Goal: Information Seeking & Learning: Learn about a topic

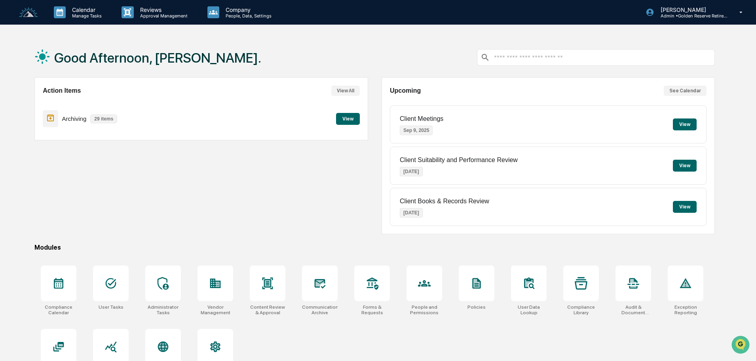
click at [349, 119] on button "View" at bounding box center [348, 119] width 24 height 12
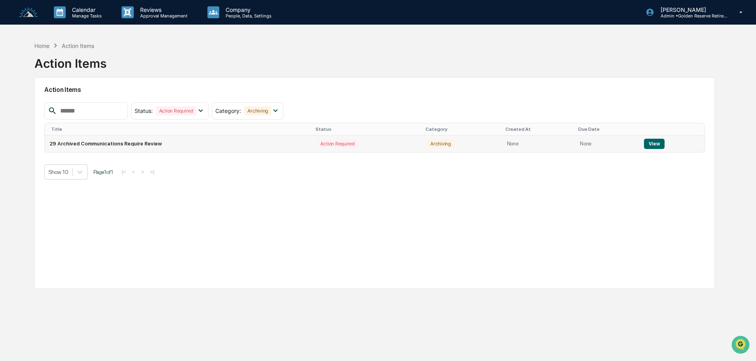
click at [665, 146] on td "View" at bounding box center [671, 143] width 65 height 17
click at [657, 145] on button "View" at bounding box center [654, 144] width 20 height 10
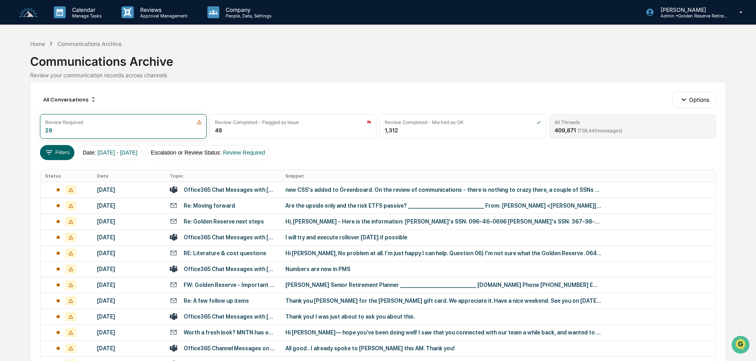
click at [617, 129] on span "( 738,440 messages)" at bounding box center [600, 130] width 45 height 6
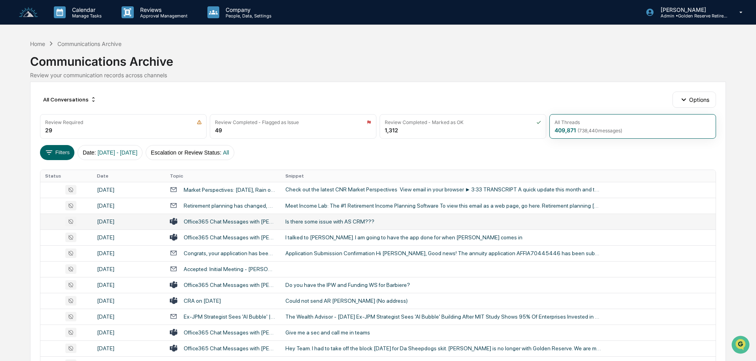
click at [278, 221] on td "Office365 Chat Messages with [PERSON_NAME], [PERSON_NAME] on [DATE]" at bounding box center [223, 221] width 116 height 16
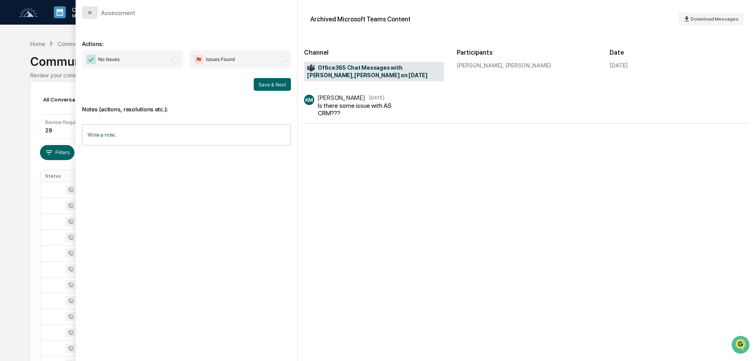
click at [91, 10] on icon "modal" at bounding box center [90, 13] width 6 height 6
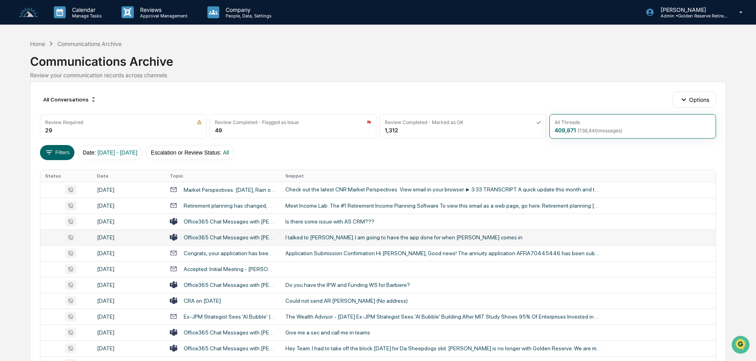
click at [310, 238] on div "I talked to [PERSON_NAME]. I am going to have the app done for when [PERSON_NAM…" at bounding box center [443, 237] width 317 height 6
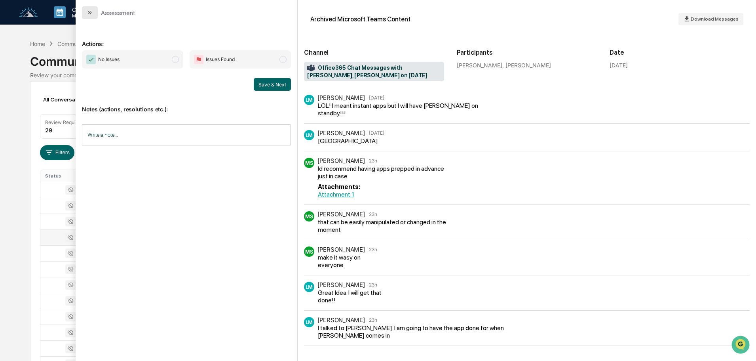
click at [92, 17] on button "modal" at bounding box center [90, 12] width 16 height 13
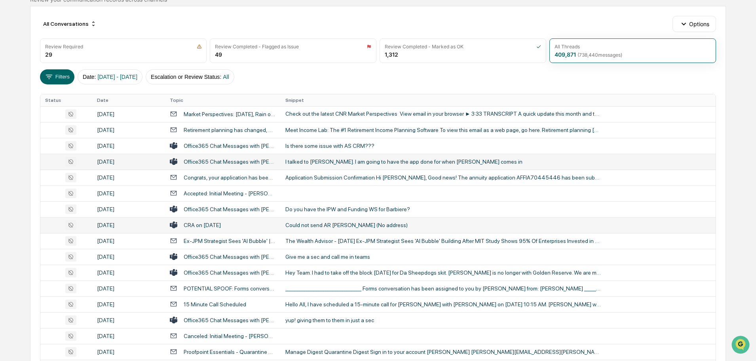
scroll to position [79, 0]
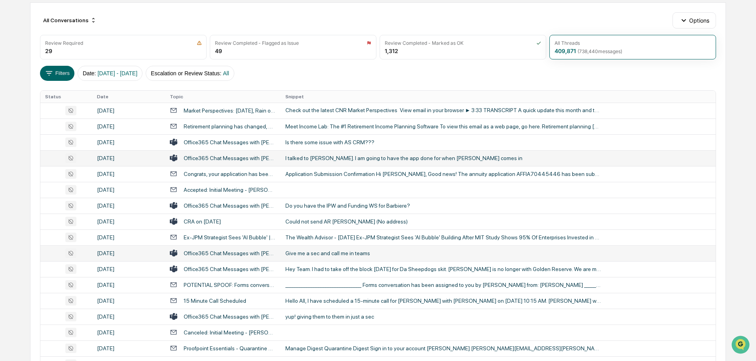
click at [310, 252] on div "Give me a sec and call me in teams" at bounding box center [443, 253] width 317 height 6
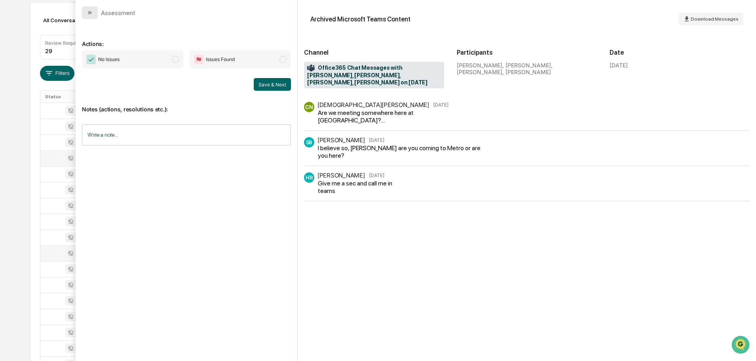
click at [91, 14] on icon "modal" at bounding box center [90, 13] width 6 height 6
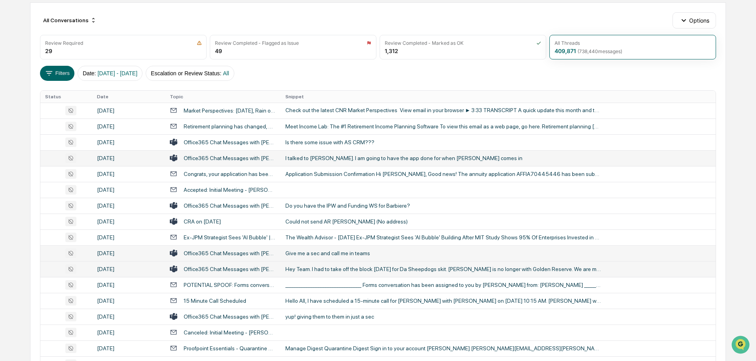
click at [298, 268] on div "Hey Team. I had to take off the block [DATE] for Da Sheepdogs skit. [PERSON_NAM…" at bounding box center [443, 269] width 317 height 6
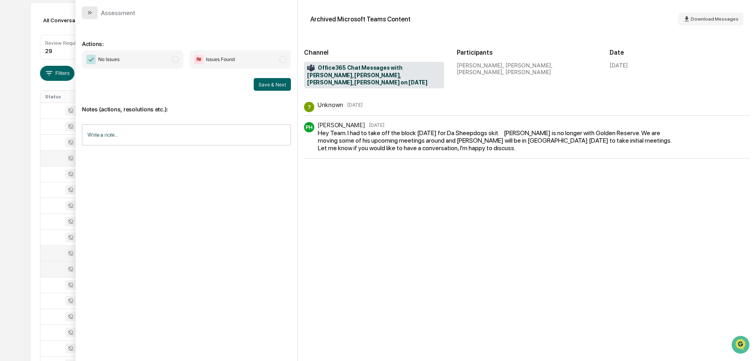
click at [85, 11] on button "modal" at bounding box center [90, 12] width 16 height 13
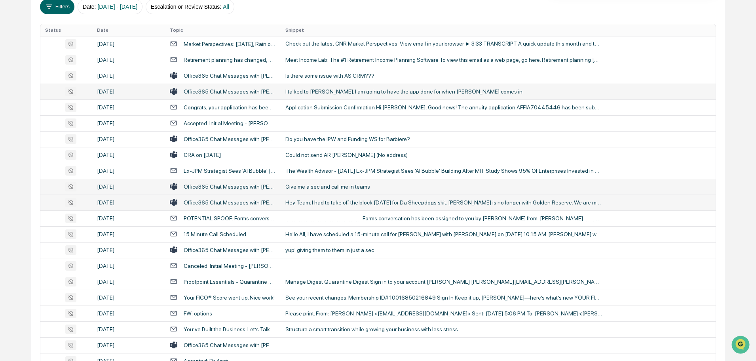
scroll to position [158, 0]
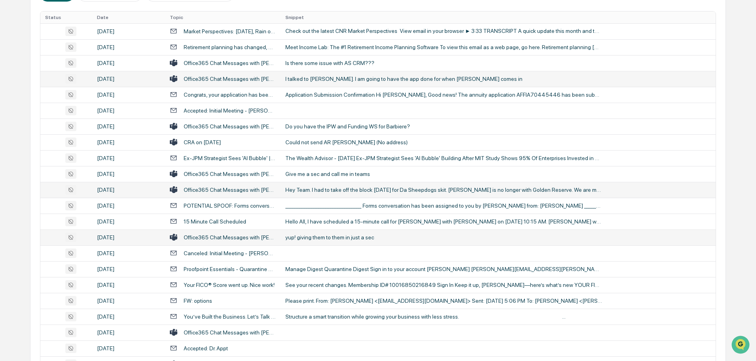
click at [316, 239] on div "yup! giving them to them in just a sec" at bounding box center [443, 237] width 317 height 6
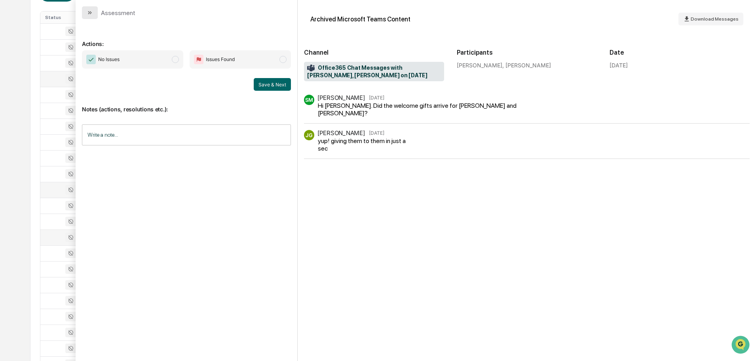
click at [89, 10] on icon "modal" at bounding box center [90, 13] width 6 height 6
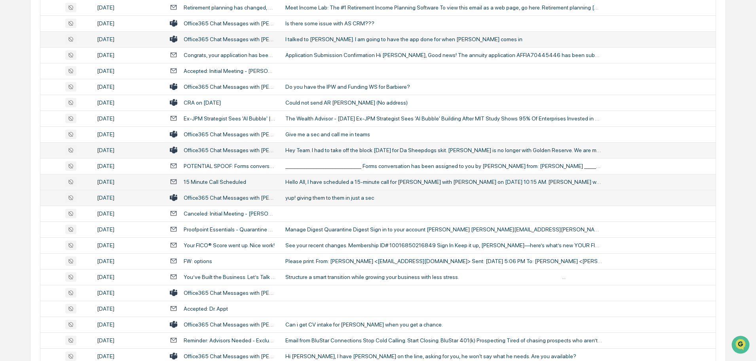
scroll to position [238, 0]
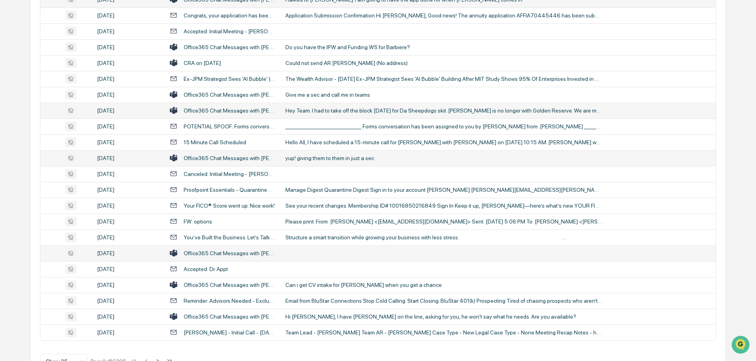
click at [303, 253] on td at bounding box center [498, 253] width 435 height 16
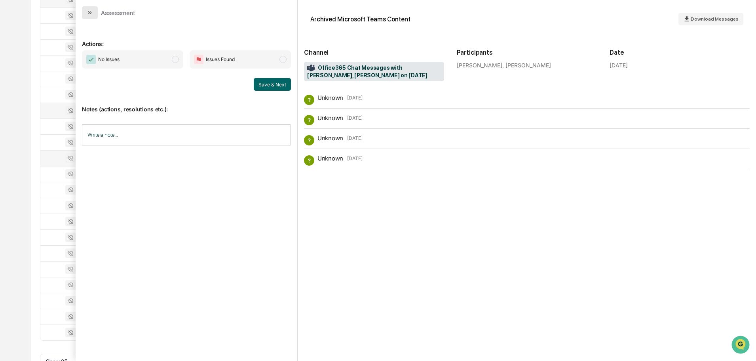
click at [91, 15] on icon "modal" at bounding box center [90, 13] width 6 height 6
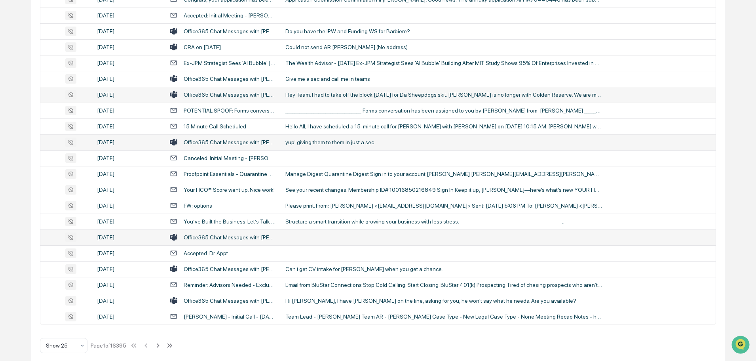
scroll to position [262, 0]
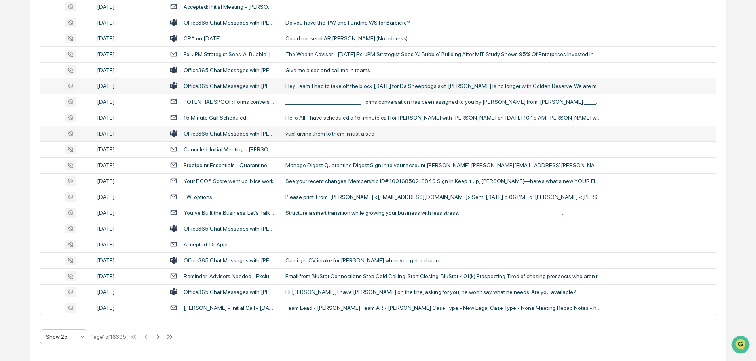
click at [60, 337] on div at bounding box center [60, 337] width 29 height 8
click at [56, 315] on div "Show 100" at bounding box center [63, 316] width 47 height 16
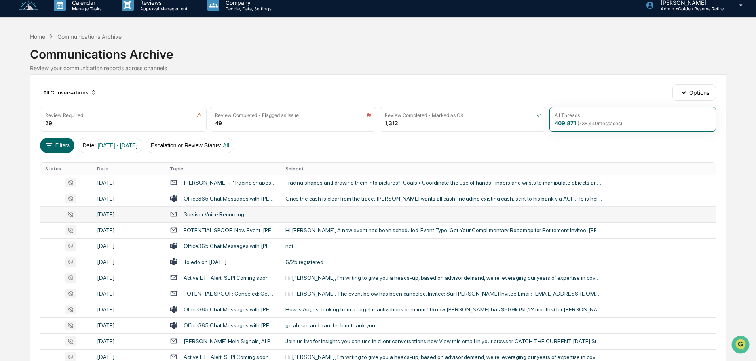
scroll to position [0, 0]
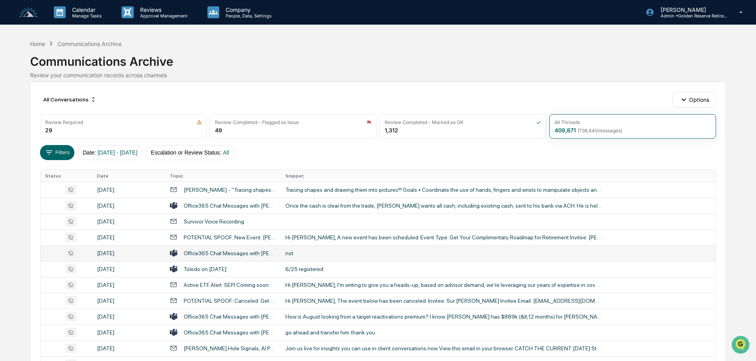
click at [310, 251] on div "not" at bounding box center [443, 253] width 317 height 6
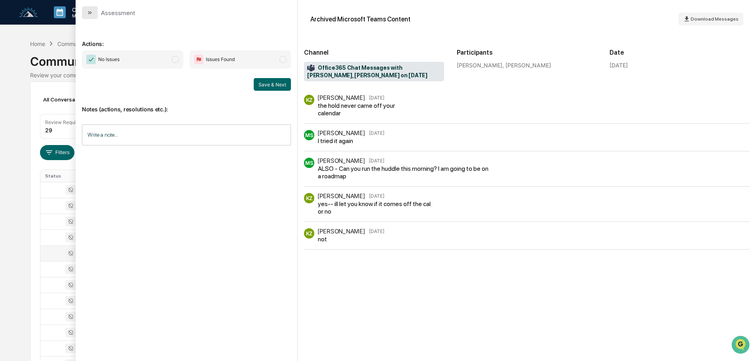
click at [93, 8] on button "modal" at bounding box center [90, 12] width 16 height 13
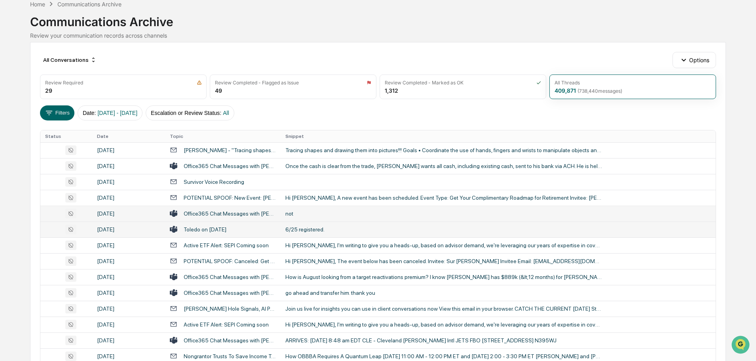
scroll to position [79, 0]
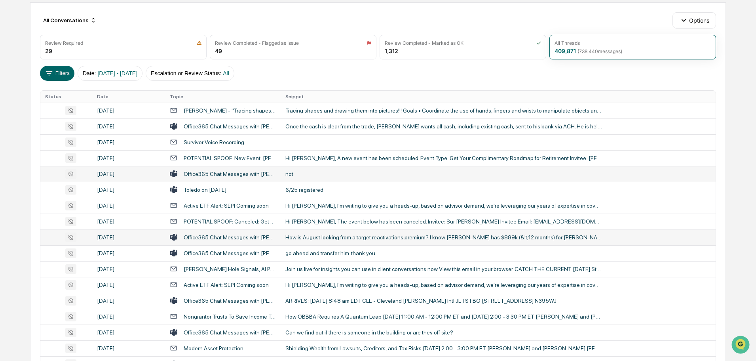
click at [309, 239] on div "How is August looking from a target reactivations premium? I know [PERSON_NAME]…" at bounding box center [443, 237] width 317 height 6
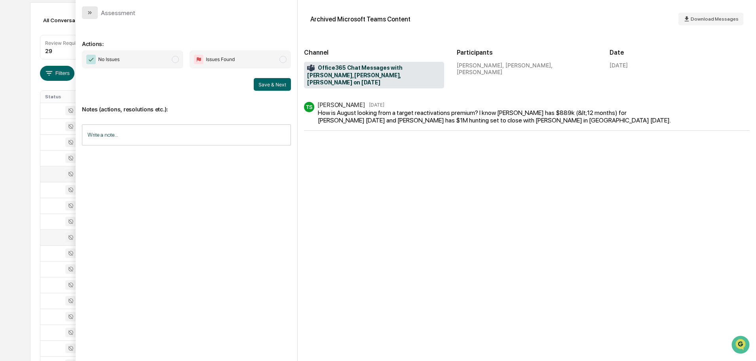
click at [93, 12] on button "modal" at bounding box center [90, 12] width 16 height 13
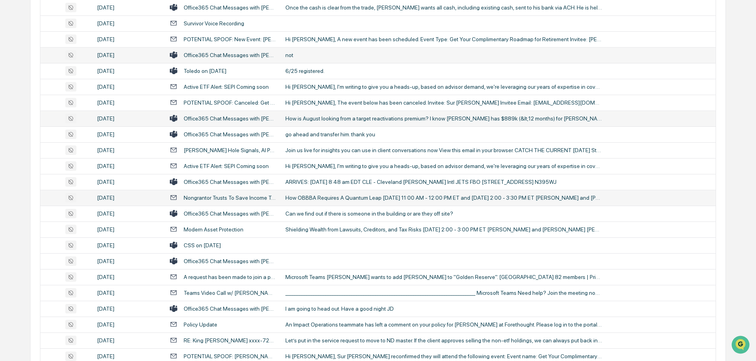
scroll to position [238, 0]
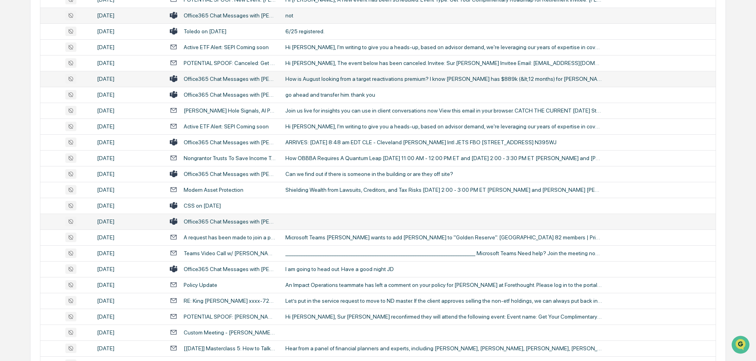
click at [308, 222] on td at bounding box center [498, 221] width 435 height 16
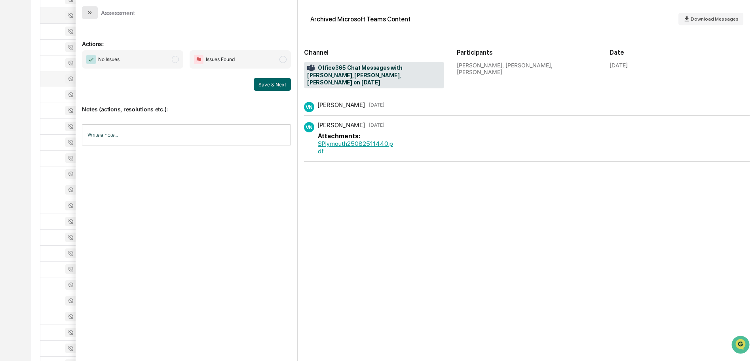
click at [91, 9] on button "modal" at bounding box center [90, 12] width 16 height 13
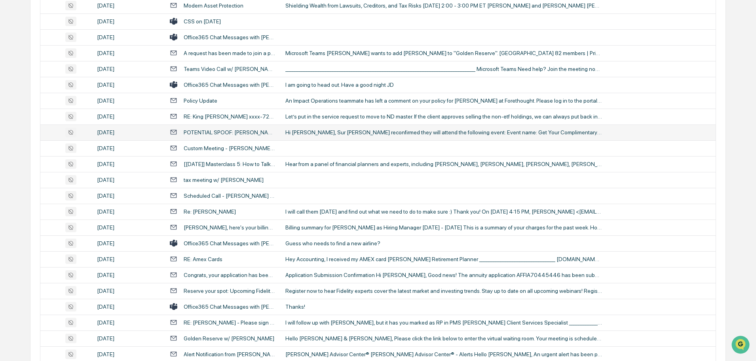
scroll to position [435, 0]
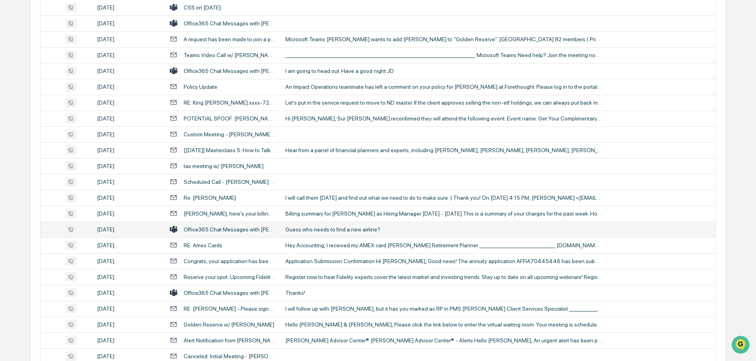
click at [315, 232] on div "Guess who needs to find a new airline?" at bounding box center [443, 229] width 317 height 6
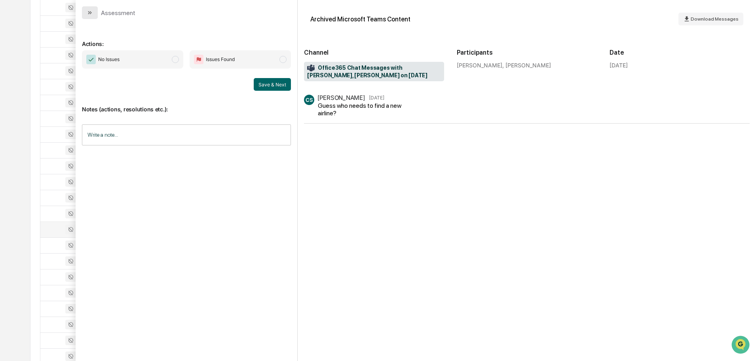
click at [94, 16] on button "modal" at bounding box center [90, 12] width 16 height 13
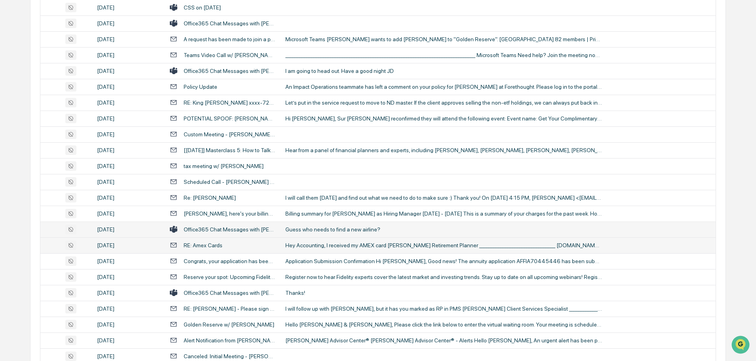
scroll to position [475, 0]
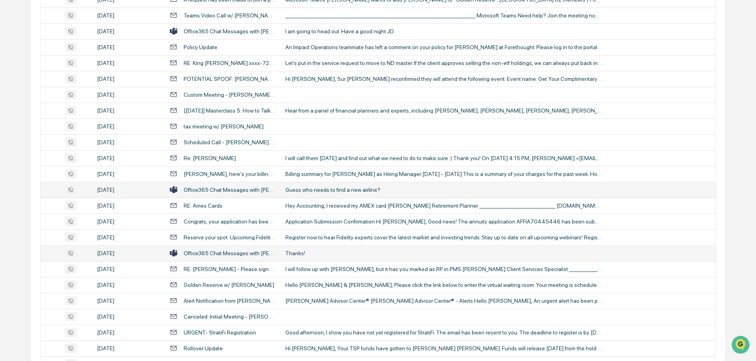
click at [295, 253] on div "Thanks!" at bounding box center [443, 253] width 317 height 6
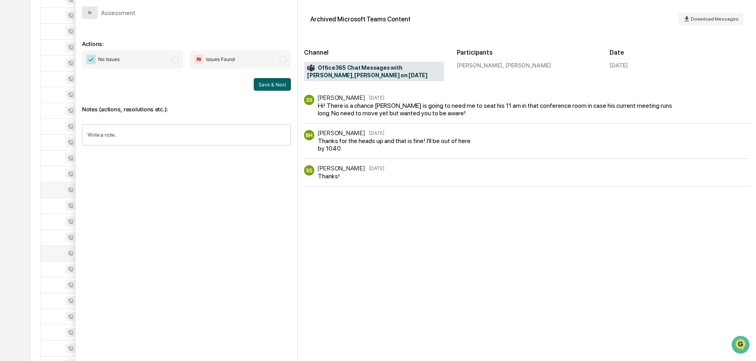
click at [92, 16] on button "modal" at bounding box center [90, 12] width 16 height 13
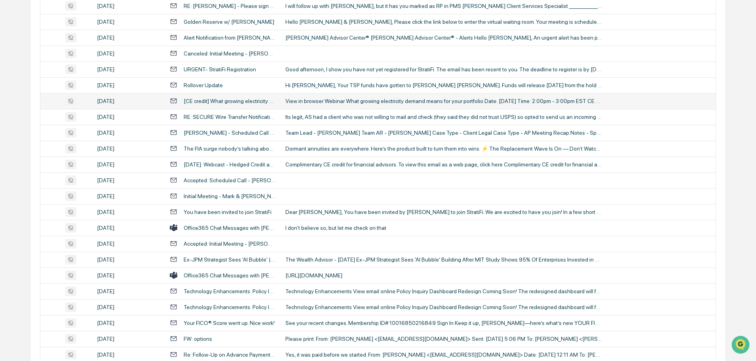
scroll to position [752, 0]
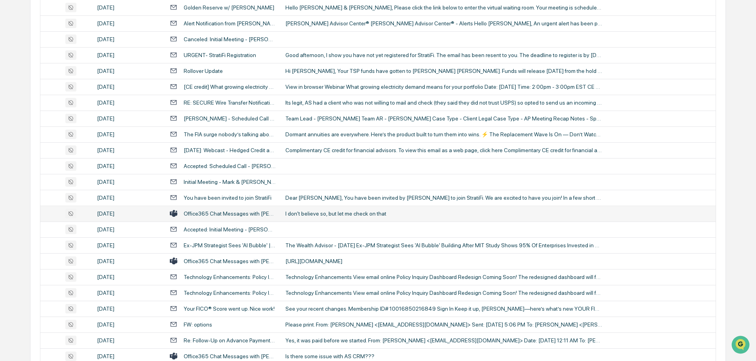
click at [313, 215] on div "I don't believe so, but let me check on that" at bounding box center [443, 213] width 317 height 6
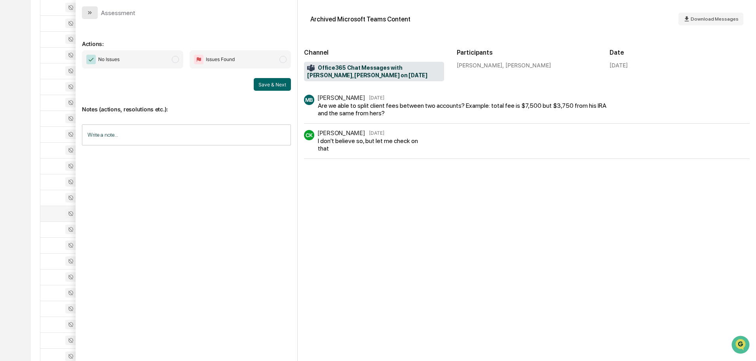
click at [94, 12] on button "modal" at bounding box center [90, 12] width 16 height 13
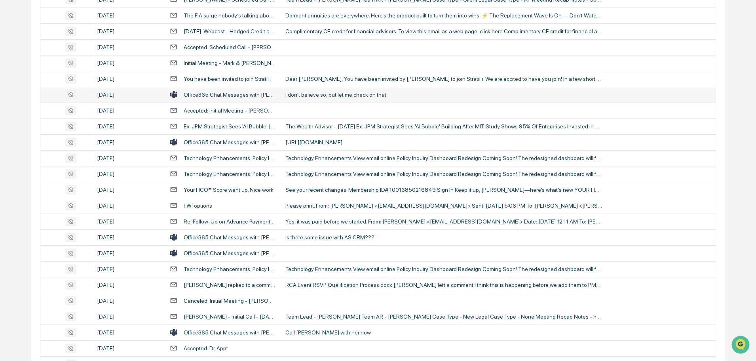
scroll to position [910, 0]
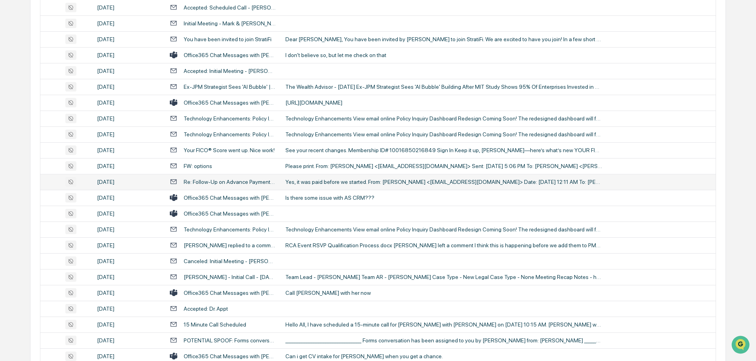
click at [305, 184] on div "Yes, it was paid before we started. From: [PERSON_NAME] <[EMAIL_ADDRESS][DOMAIN…" at bounding box center [443, 182] width 317 height 6
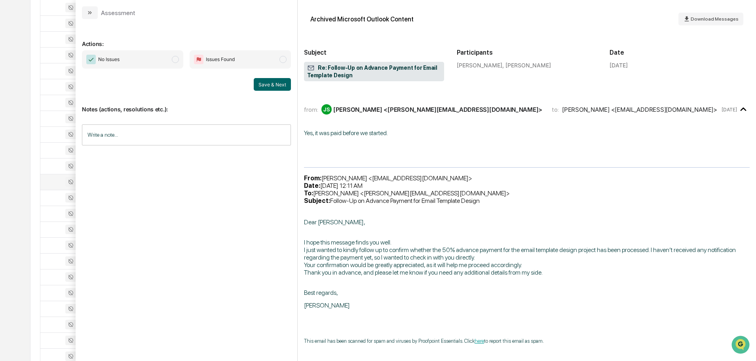
scroll to position [44, 0]
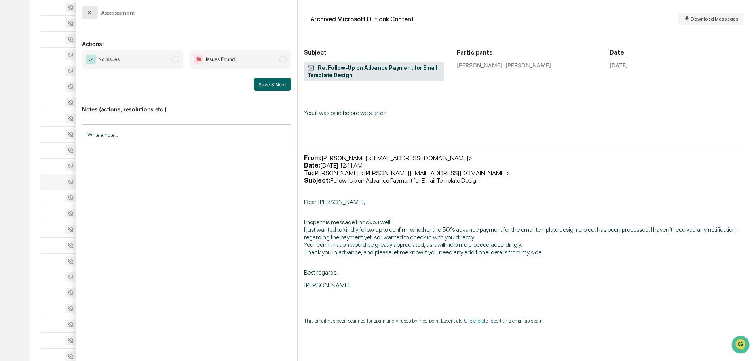
click at [86, 12] on button "modal" at bounding box center [90, 12] width 16 height 13
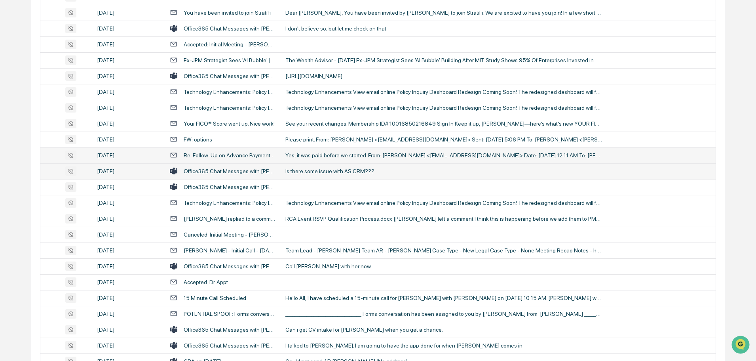
scroll to position [950, 0]
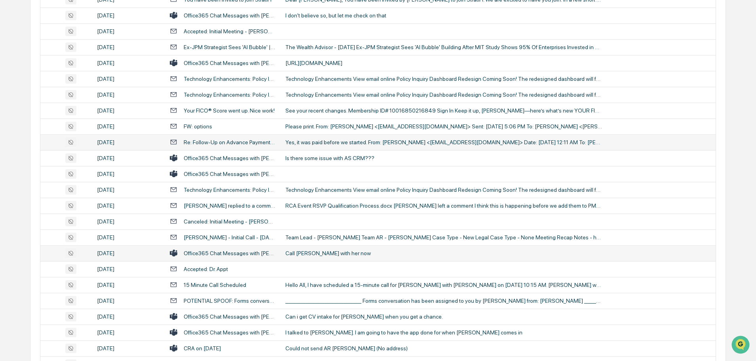
click at [317, 251] on div "Call [PERSON_NAME] with her now" at bounding box center [443, 253] width 317 height 6
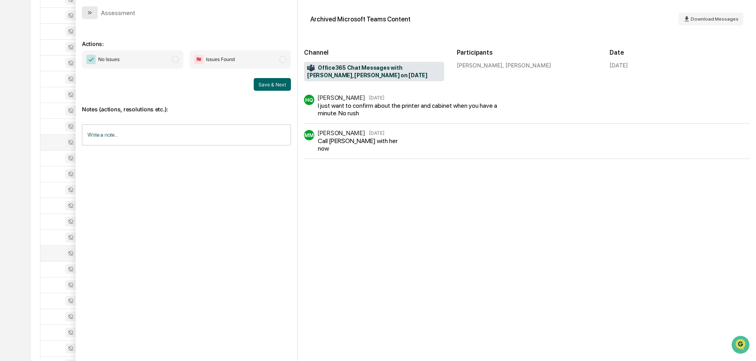
click at [89, 11] on icon "modal" at bounding box center [90, 13] width 6 height 6
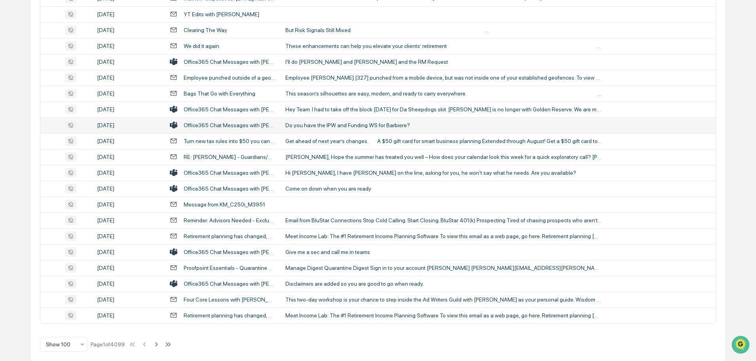
scroll to position [1450, 0]
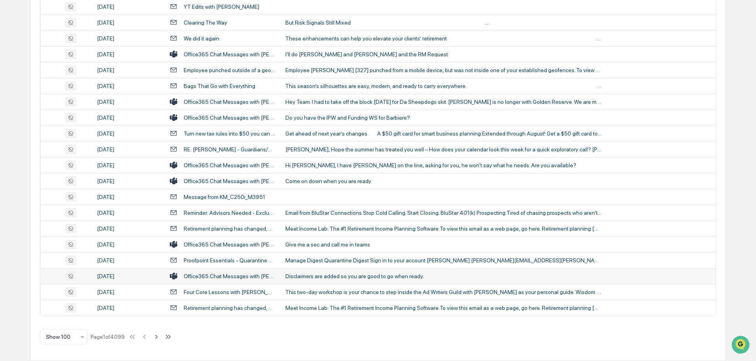
click at [325, 276] on div "Disclaimers are added so you are good to go when ready." at bounding box center [443, 276] width 317 height 6
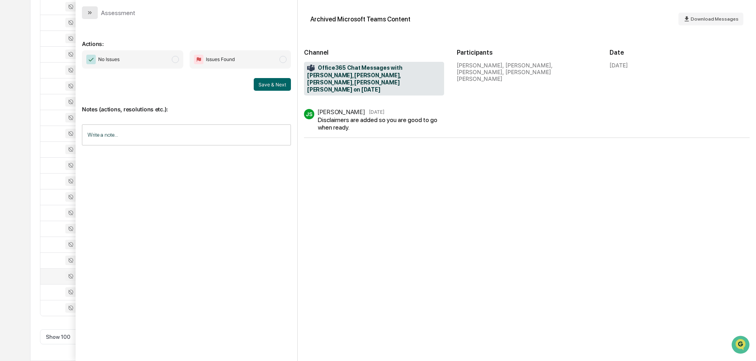
click at [90, 12] on icon "modal" at bounding box center [90, 13] width 6 height 6
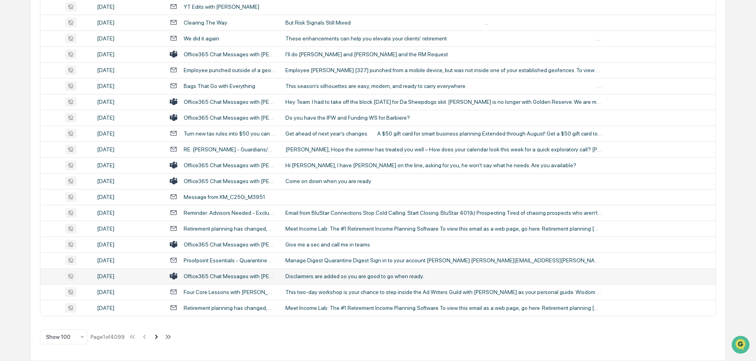
click at [157, 336] on icon at bounding box center [156, 336] width 9 height 9
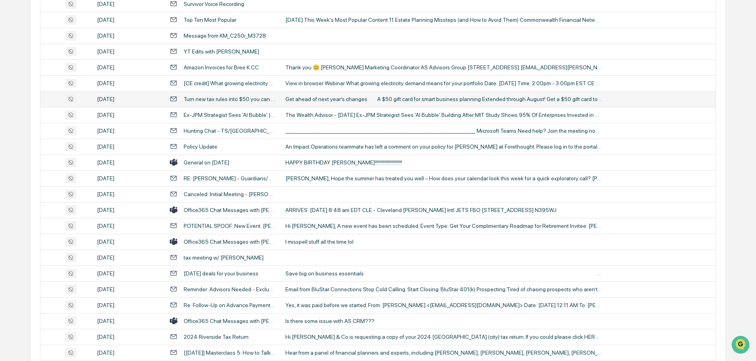
scroll to position [198, 0]
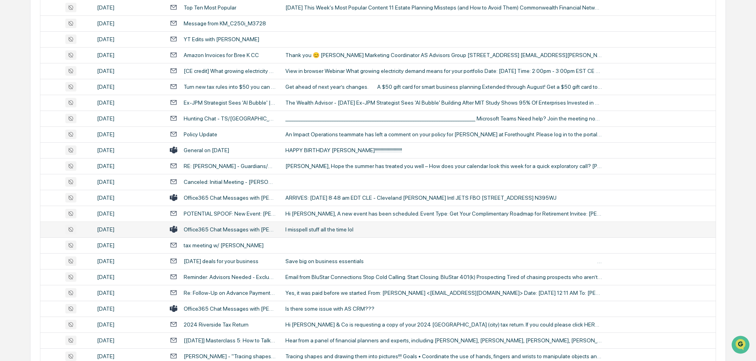
click at [308, 228] on div "I misspell stuff all the time lol" at bounding box center [443, 229] width 317 height 6
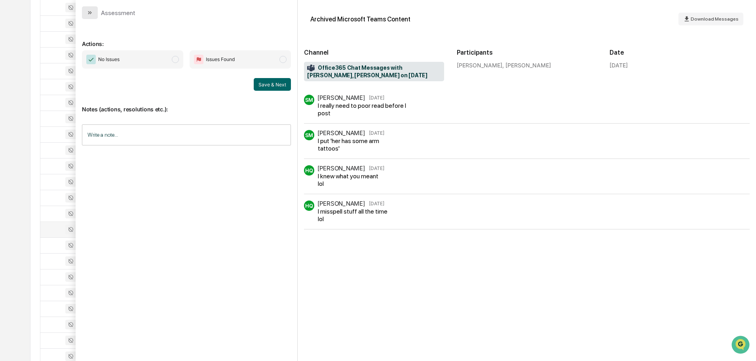
click at [84, 13] on button "modal" at bounding box center [90, 12] width 16 height 13
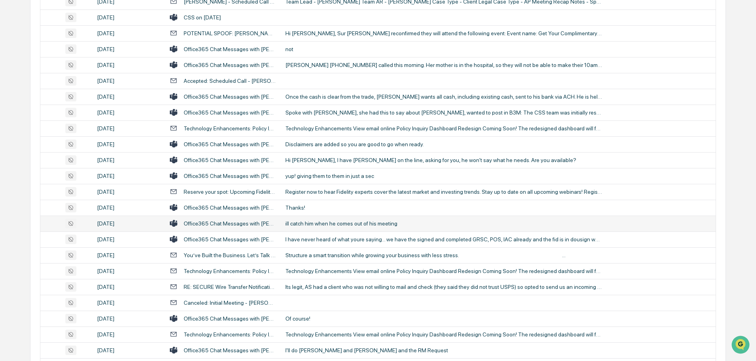
scroll to position [633, 0]
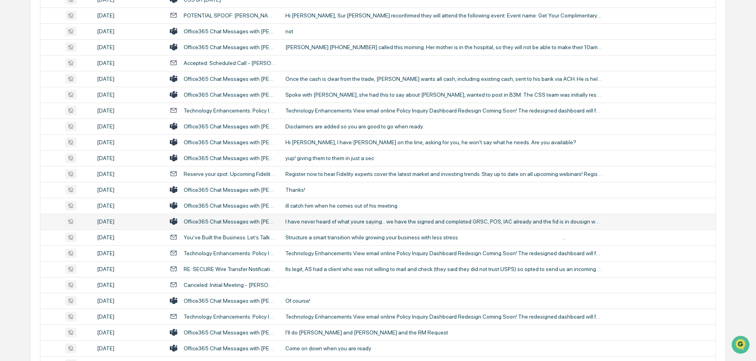
click at [312, 223] on div "I have never heard of what youre saying... we have the signed and completed GRS…" at bounding box center [443, 221] width 317 height 6
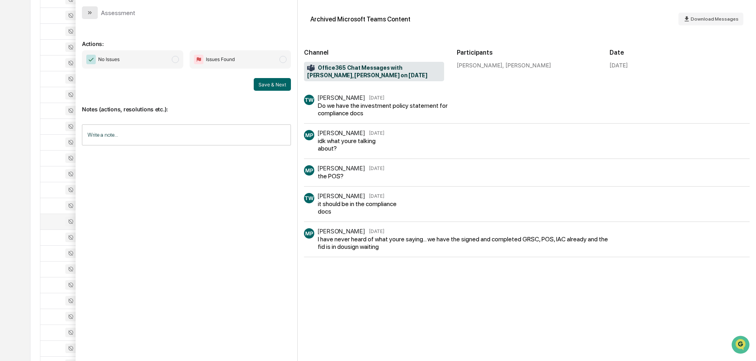
click at [83, 11] on button "modal" at bounding box center [90, 12] width 16 height 13
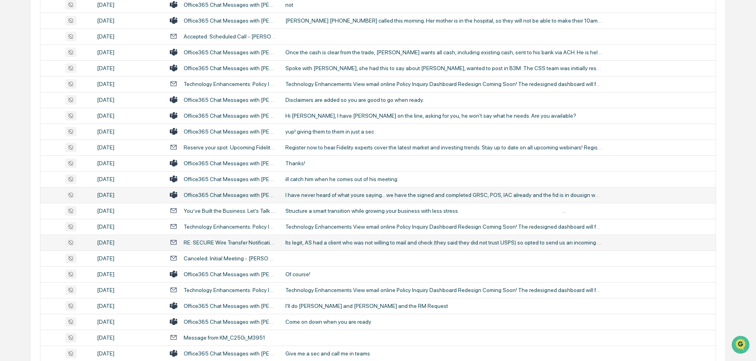
scroll to position [673, 0]
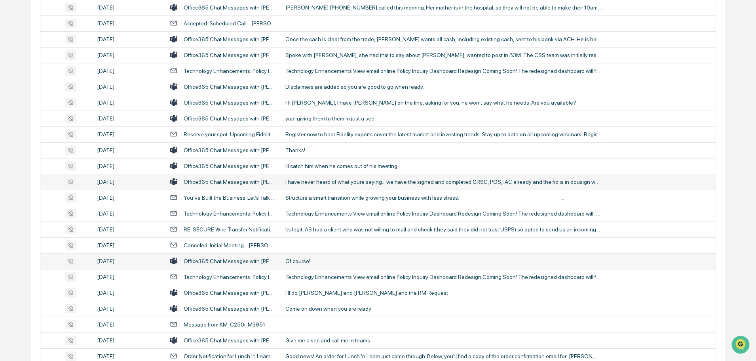
click at [305, 259] on div "Of course!" at bounding box center [443, 261] width 317 height 6
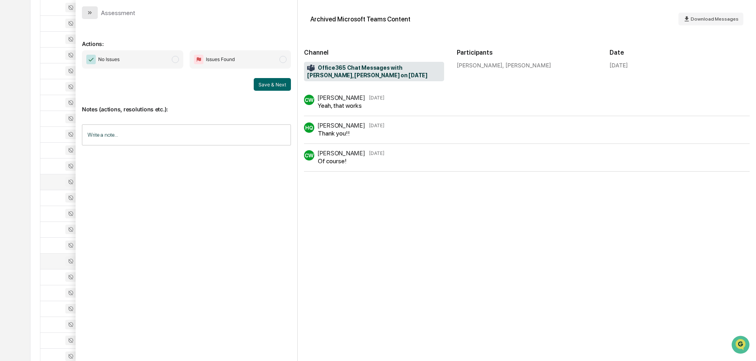
click at [92, 11] on icon "modal" at bounding box center [90, 13] width 6 height 6
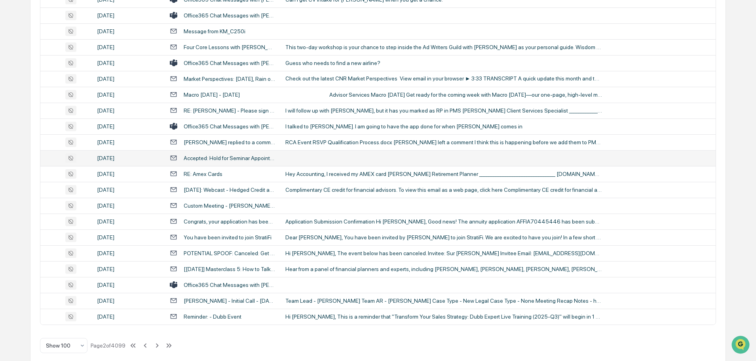
scroll to position [1450, 0]
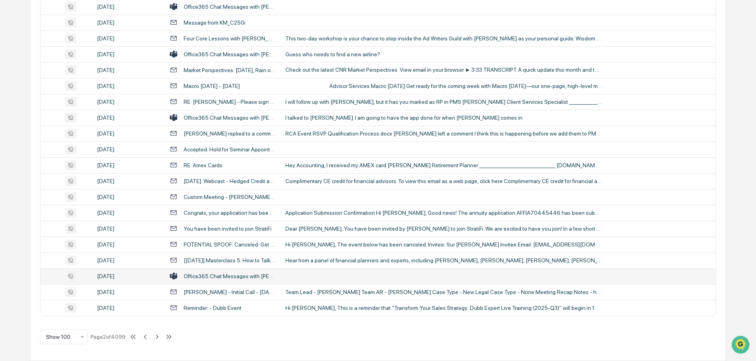
click at [309, 274] on td at bounding box center [498, 276] width 435 height 16
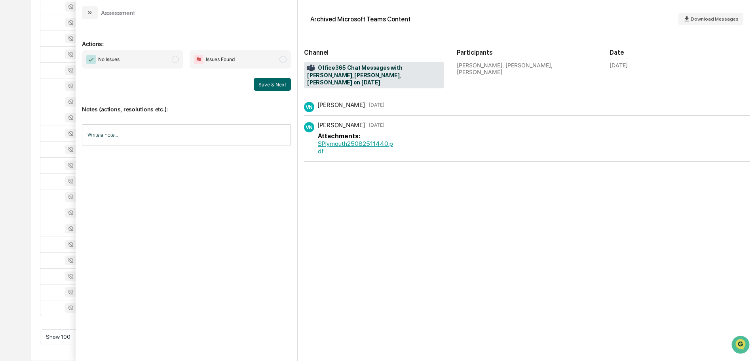
click at [89, 12] on icon "modal" at bounding box center [90, 13] width 6 height 6
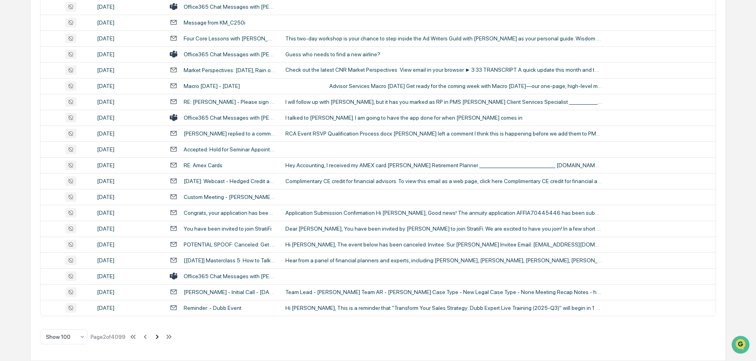
click at [159, 336] on icon at bounding box center [157, 336] width 3 height 4
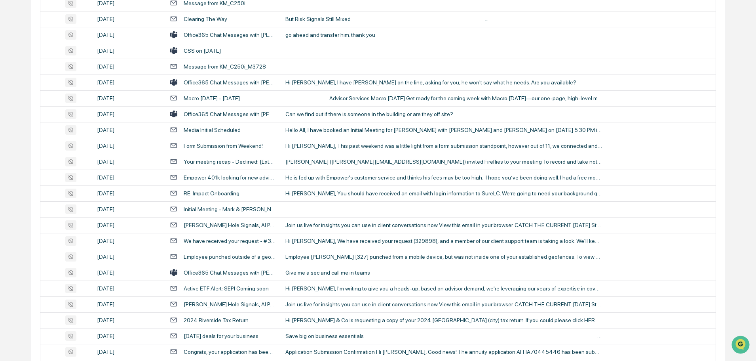
scroll to position [143, 0]
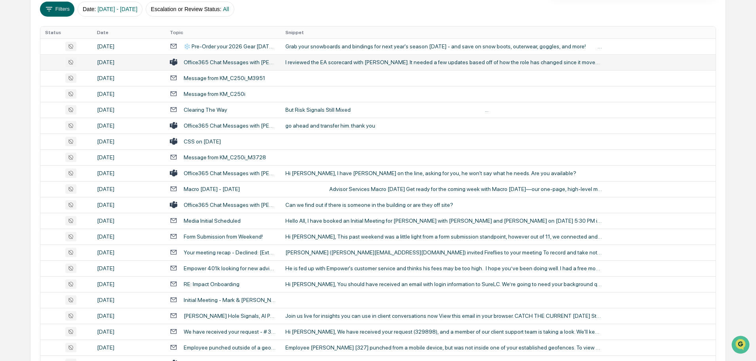
click at [319, 61] on div "I reviewed the EA scorecard with [PERSON_NAME]. It needed a few updates based o…" at bounding box center [443, 62] width 317 height 6
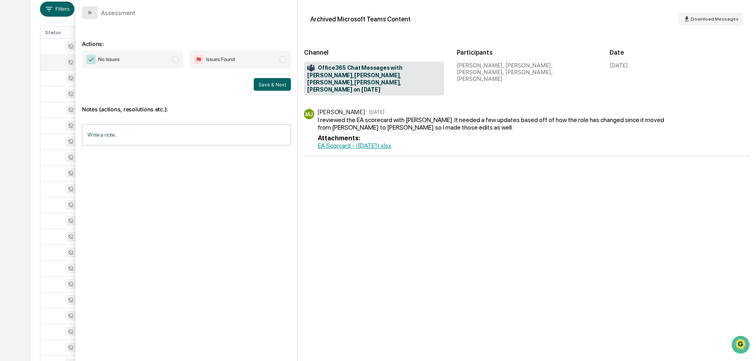
click at [95, 11] on button "modal" at bounding box center [90, 12] width 16 height 13
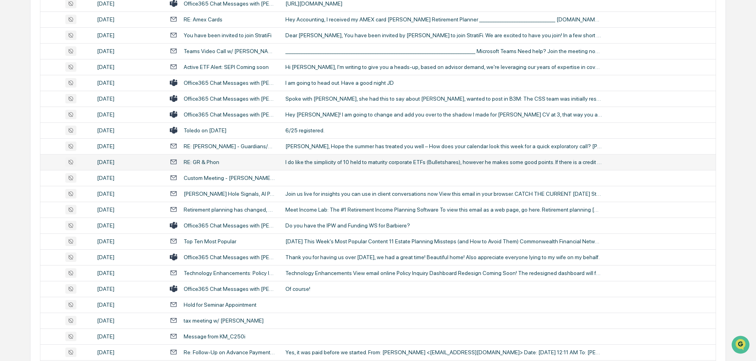
scroll to position [1212, 0]
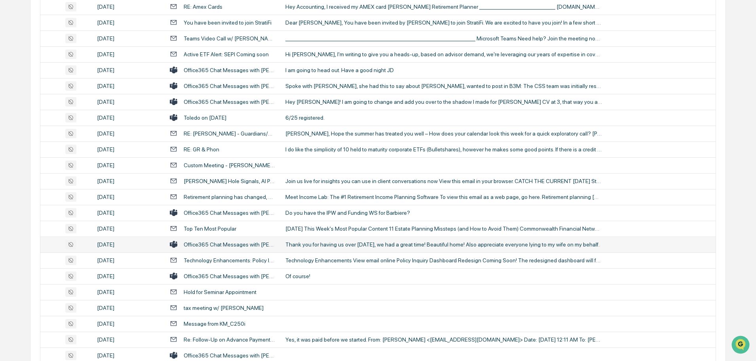
click at [317, 241] on div "Thank you for having us over [DATE], we had a great time! Beautiful home! Also …" at bounding box center [443, 244] width 317 height 6
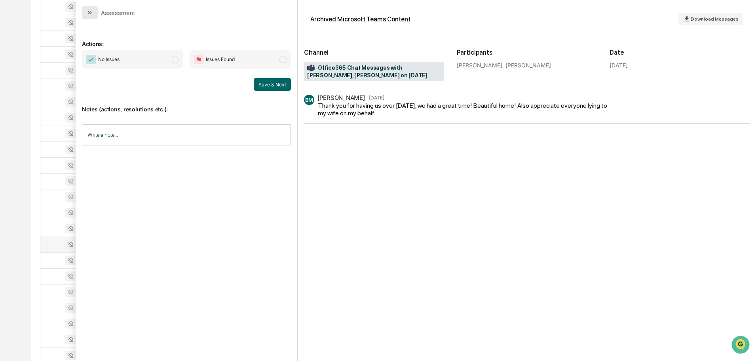
click at [87, 13] on icon "modal" at bounding box center [90, 13] width 6 height 6
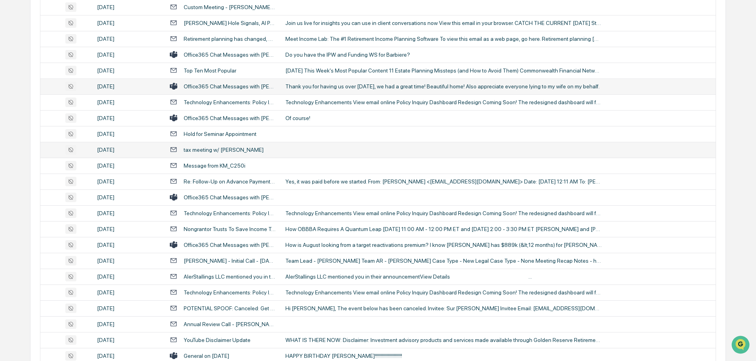
scroll to position [1370, 0]
click at [308, 196] on td at bounding box center [498, 197] width 435 height 16
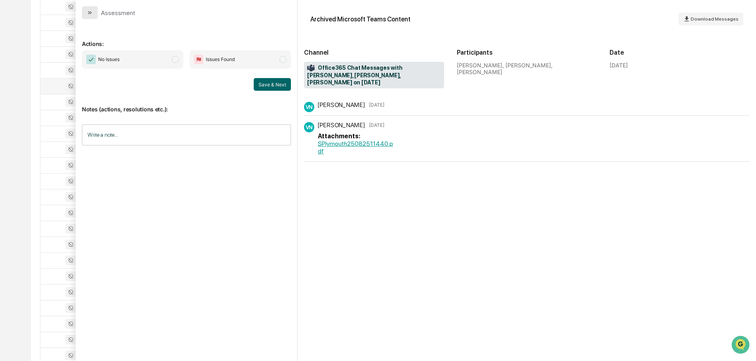
click at [87, 11] on icon "modal" at bounding box center [90, 13] width 6 height 6
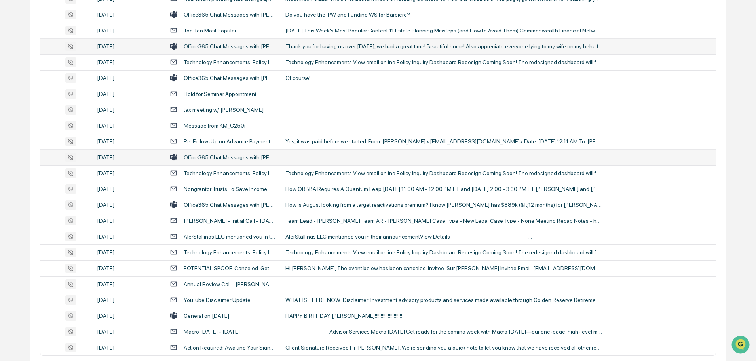
scroll to position [1450, 0]
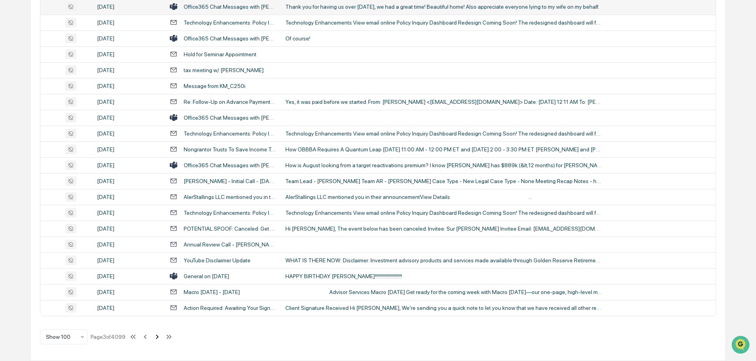
click at [157, 336] on icon at bounding box center [157, 336] width 9 height 9
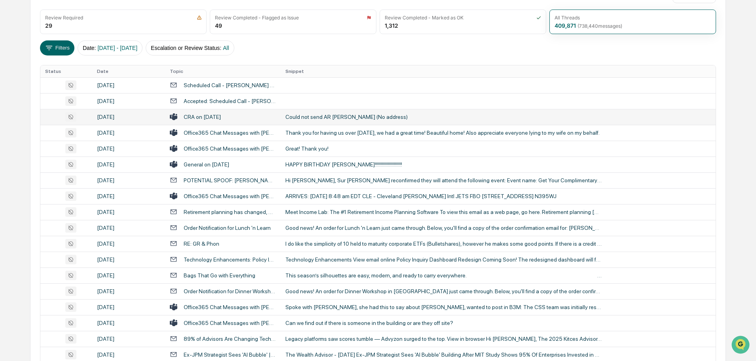
scroll to position [119, 0]
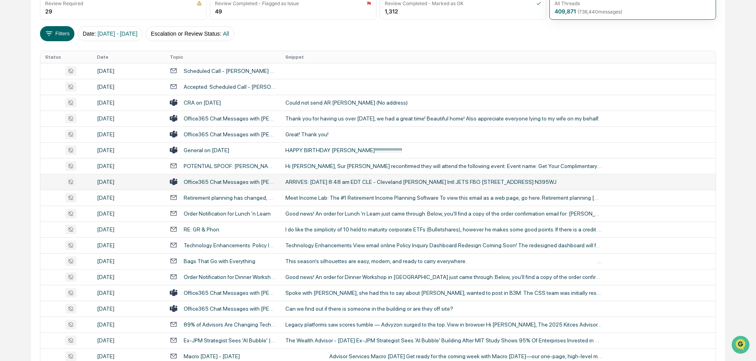
click at [307, 181] on div "ARRIVES: [DATE] 8:48 am EDT CLE - Cleveland [PERSON_NAME] Intl JETS FBO [STREET…" at bounding box center [443, 182] width 317 height 6
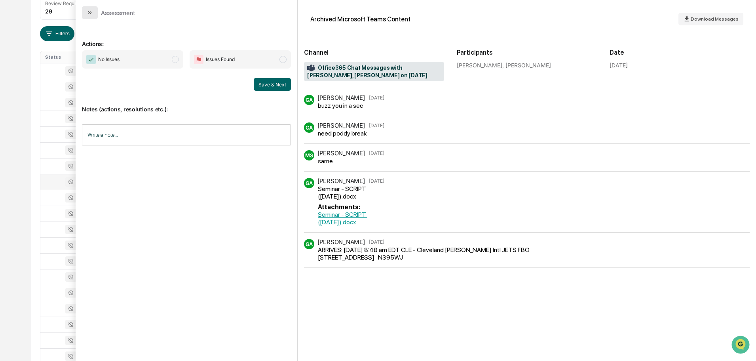
click at [86, 11] on button "modal" at bounding box center [90, 12] width 16 height 13
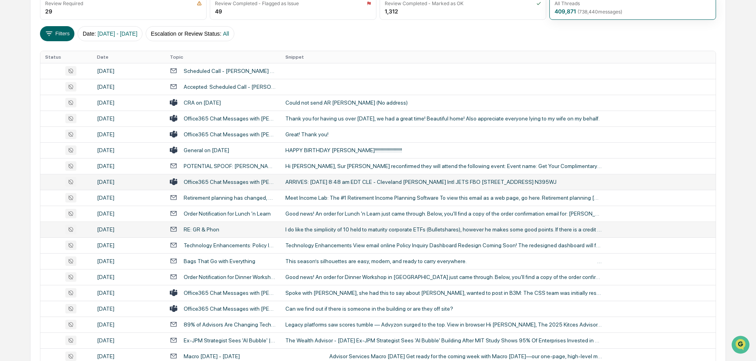
click at [308, 224] on td "I do like the simplicity of 10 held to maturity corporate ETFs (Bulletshares), …" at bounding box center [498, 229] width 435 height 16
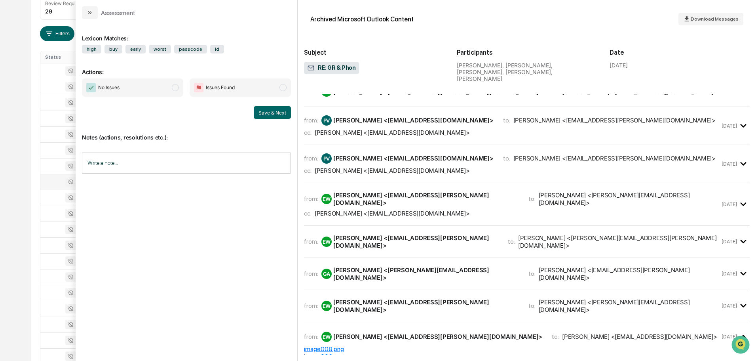
scroll to position [317, 0]
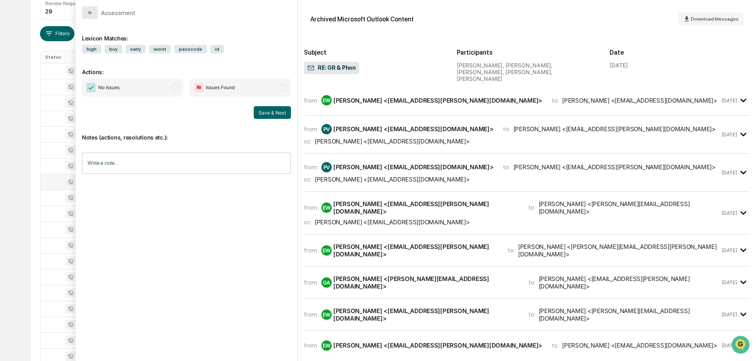
click at [88, 14] on icon "modal" at bounding box center [90, 13] width 6 height 6
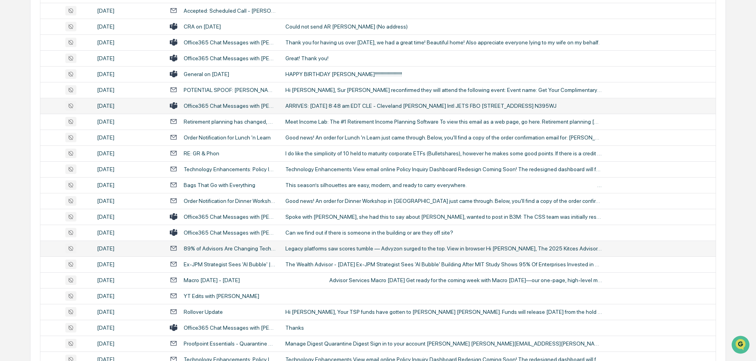
scroll to position [198, 0]
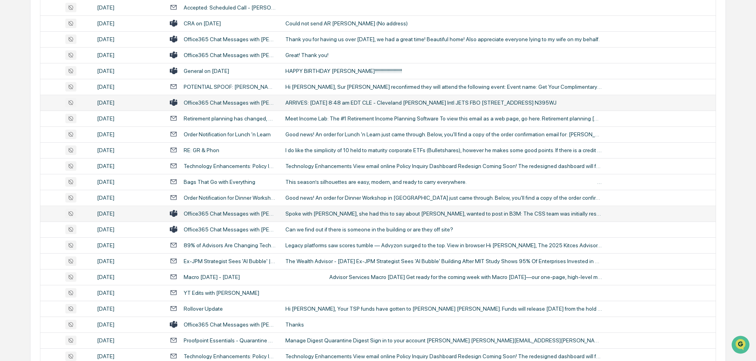
click at [319, 217] on td "Spoke with [PERSON_NAME], she had this to say about [PERSON_NAME], wanted to po…" at bounding box center [498, 213] width 435 height 16
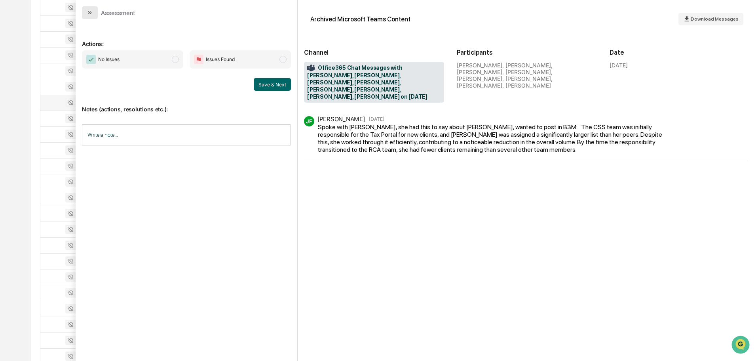
click at [92, 14] on icon "modal" at bounding box center [90, 13] width 6 height 6
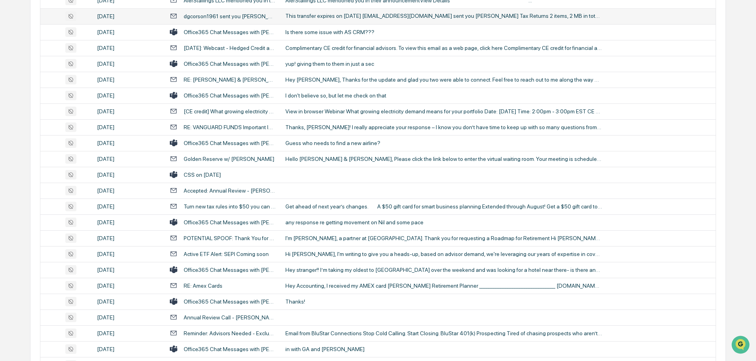
scroll to position [871, 0]
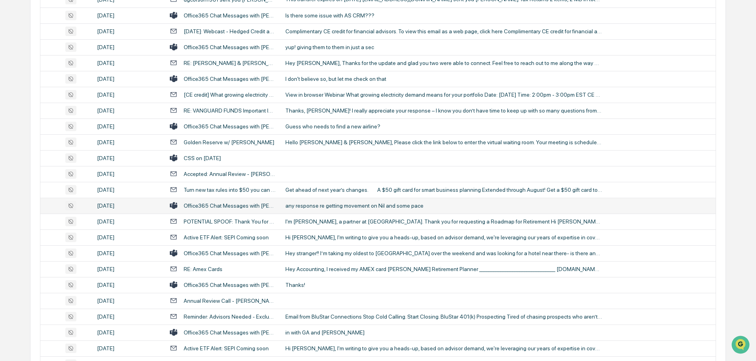
click at [312, 204] on div "any response re getting movement on Nil and some pace" at bounding box center [443, 205] width 317 height 6
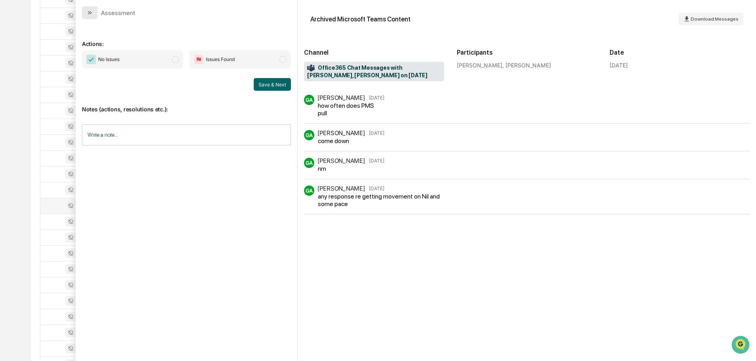
click at [93, 12] on icon "modal" at bounding box center [90, 13] width 6 height 6
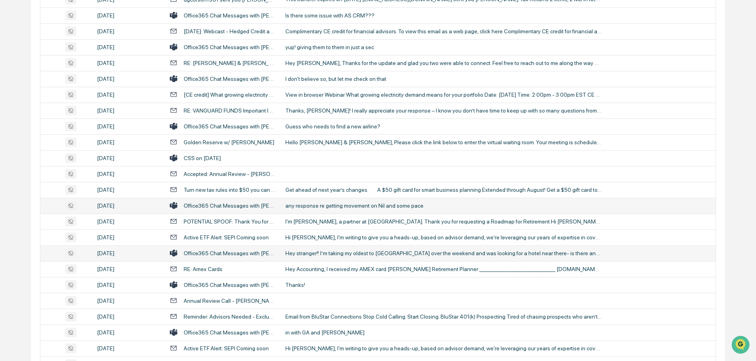
click at [321, 256] on td "Hey stranger!! I’m taking my oldest to [GEOGRAPHIC_DATA] over the weekend and w…" at bounding box center [498, 253] width 435 height 16
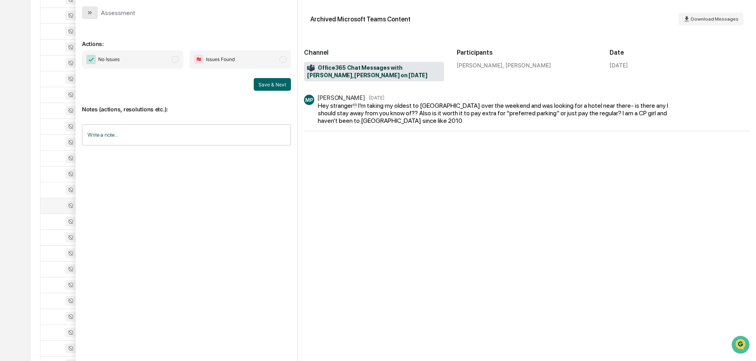
click at [93, 12] on button "modal" at bounding box center [90, 12] width 16 height 13
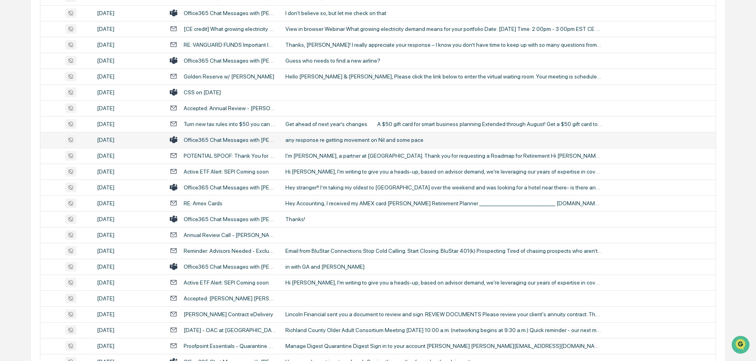
scroll to position [950, 0]
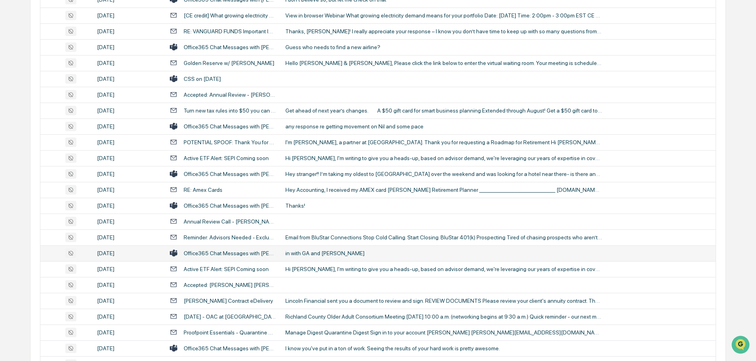
click at [318, 254] on div "in with GA and [PERSON_NAME]" at bounding box center [443, 253] width 317 height 6
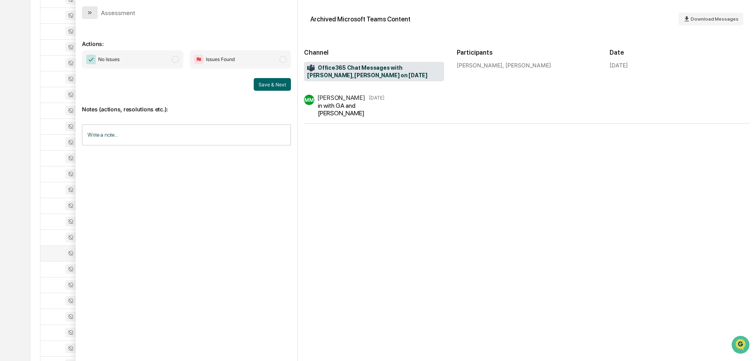
click at [90, 11] on icon "modal" at bounding box center [90, 13] width 6 height 6
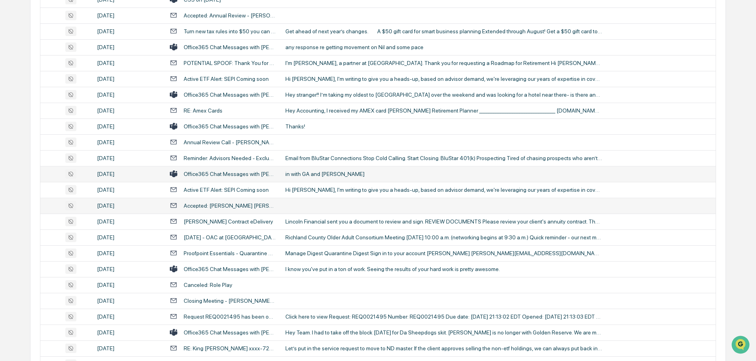
scroll to position [1069, 0]
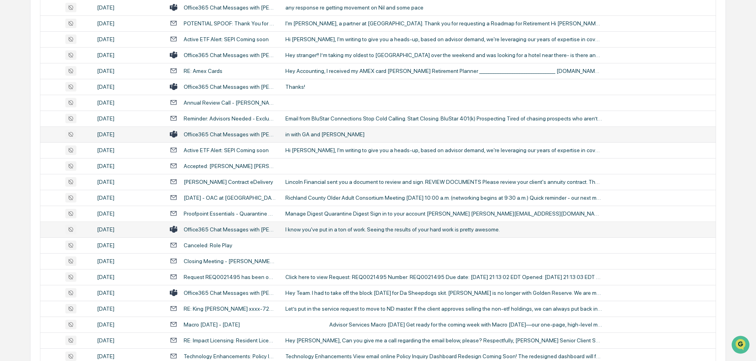
click at [323, 228] on div "I know you've put in a ton of work. Seeing the results of your hard work is pre…" at bounding box center [443, 229] width 317 height 6
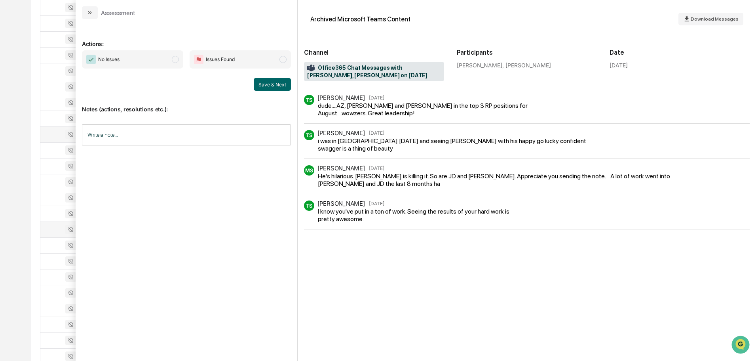
click at [93, 13] on button "modal" at bounding box center [90, 12] width 16 height 13
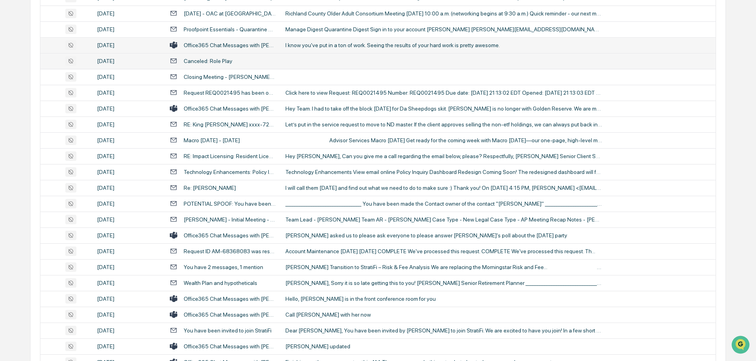
scroll to position [1267, 0]
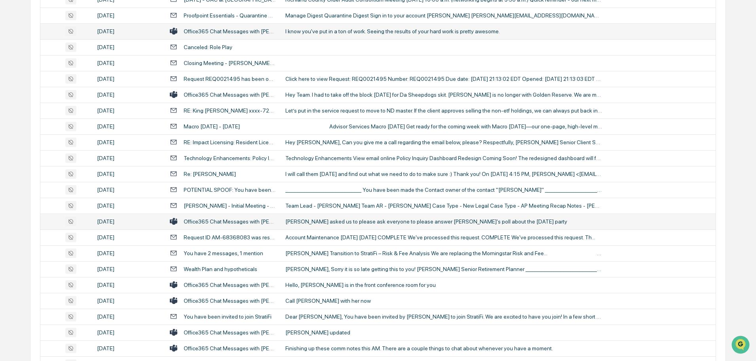
click at [312, 222] on div "[PERSON_NAME] asked us to please ask everyone to please answer [PERSON_NAME]'s …" at bounding box center [443, 221] width 317 height 6
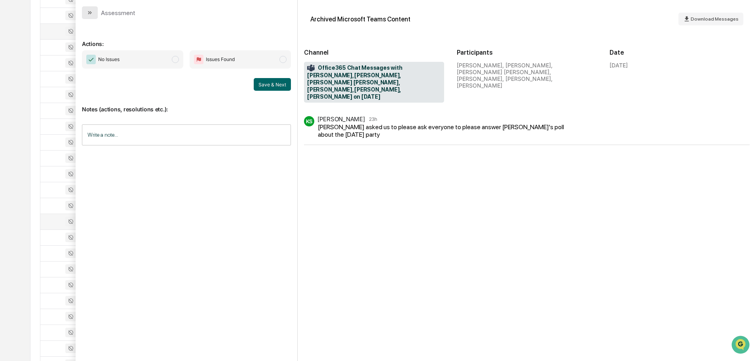
click at [91, 9] on button "modal" at bounding box center [90, 12] width 16 height 13
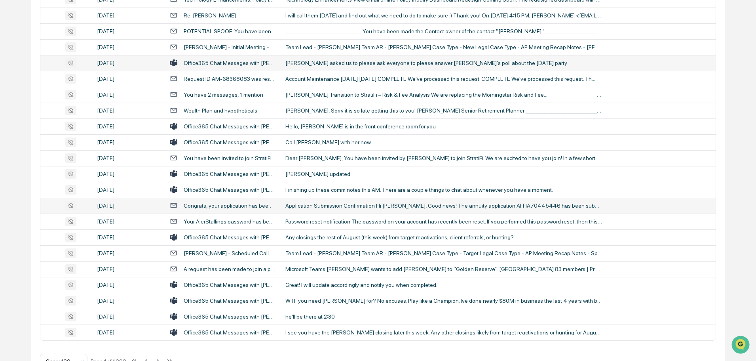
scroll to position [1450, 0]
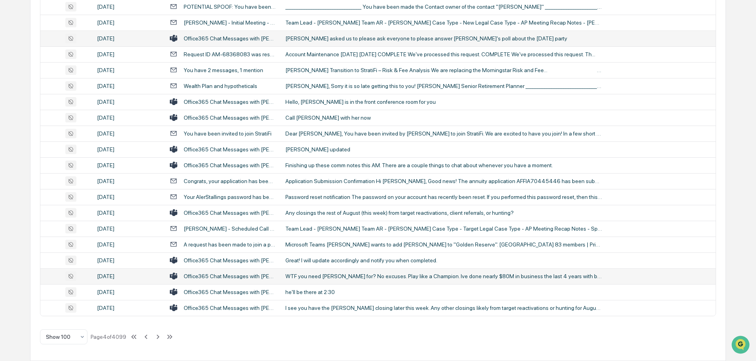
click at [309, 277] on div "WTF you need [PERSON_NAME] for? No excuses. Play like a Champion. Ive done near…" at bounding box center [443, 276] width 317 height 6
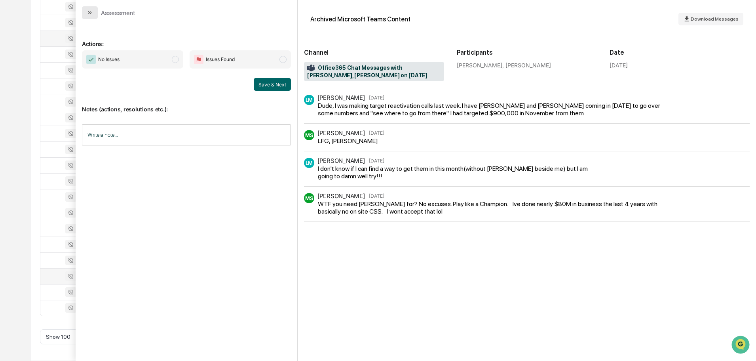
click at [90, 13] on icon "modal" at bounding box center [90, 13] width 6 height 6
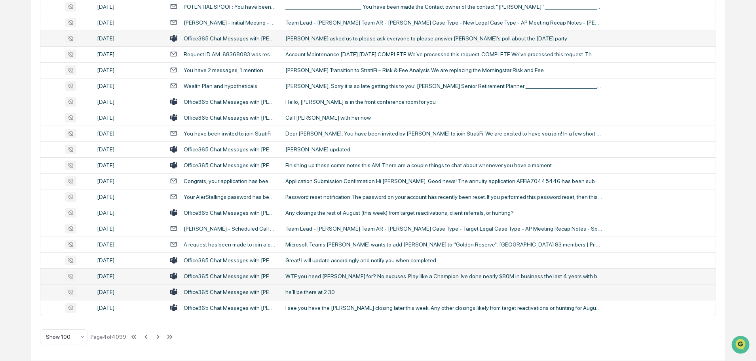
click at [319, 294] on div "he'll be there at 2:30" at bounding box center [443, 292] width 317 height 6
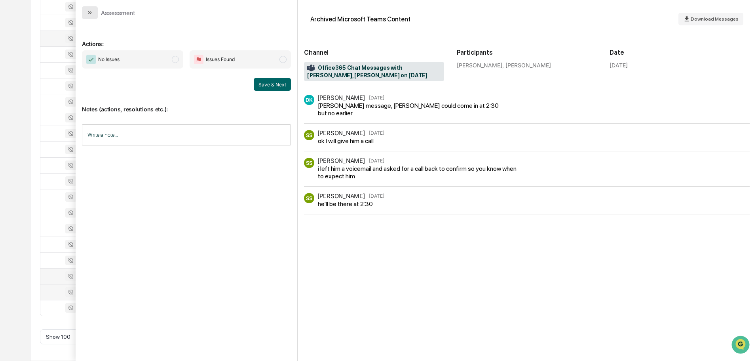
click at [92, 11] on icon "modal" at bounding box center [90, 13] width 6 height 6
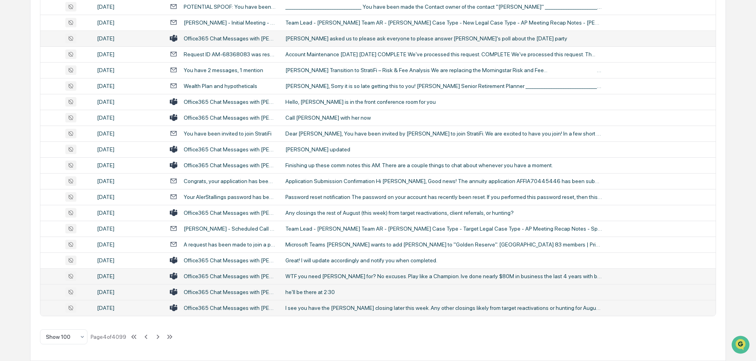
click at [312, 309] on div "I see you have the [PERSON_NAME] closing later this week. Any other closings li…" at bounding box center [443, 307] width 317 height 6
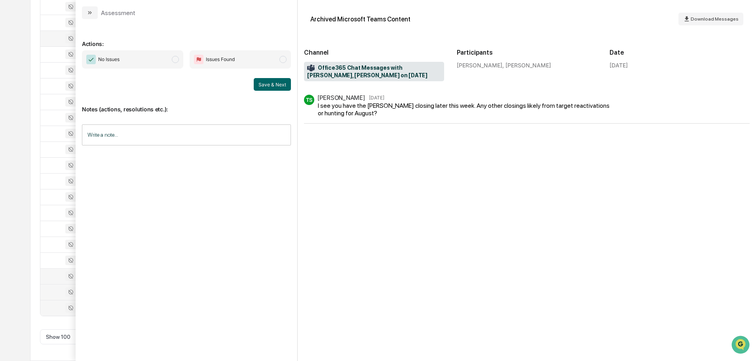
click at [92, 13] on icon "modal" at bounding box center [90, 13] width 6 height 6
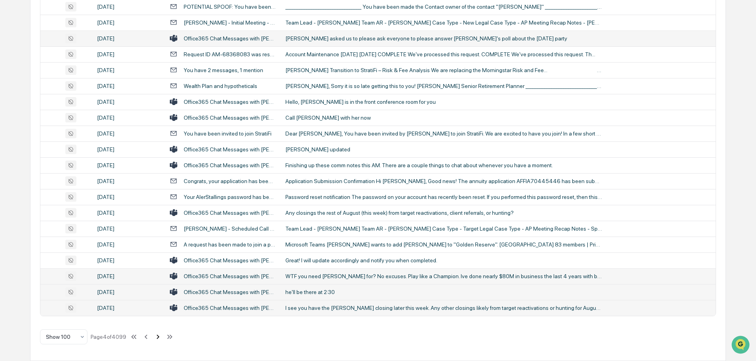
click at [159, 335] on icon at bounding box center [158, 336] width 3 height 4
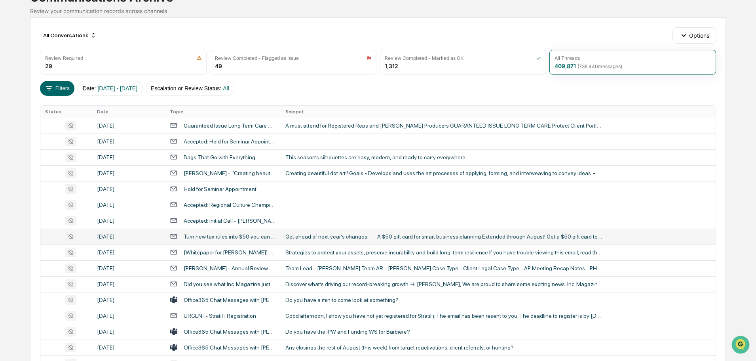
scroll to position [104, 0]
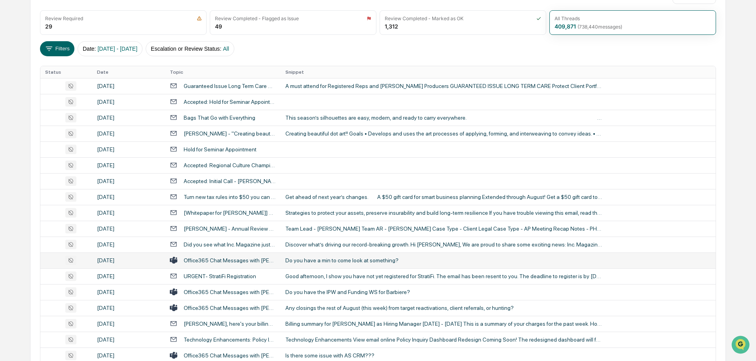
click at [316, 255] on td "Do you have a min to come look at something?" at bounding box center [498, 260] width 435 height 16
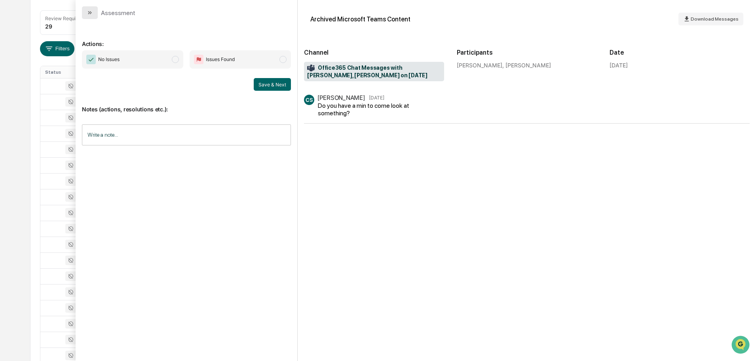
click at [95, 12] on button "modal" at bounding box center [90, 12] width 16 height 13
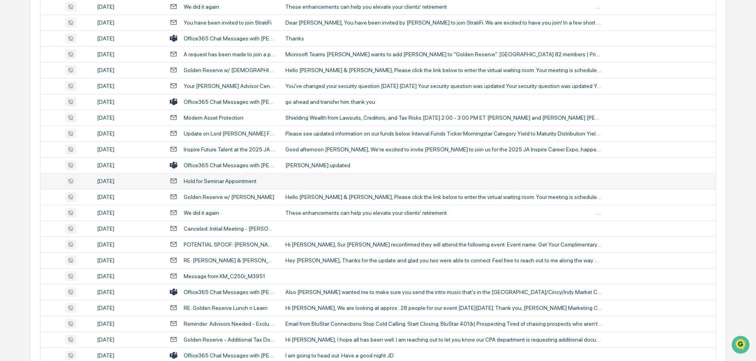
scroll to position [1172, 0]
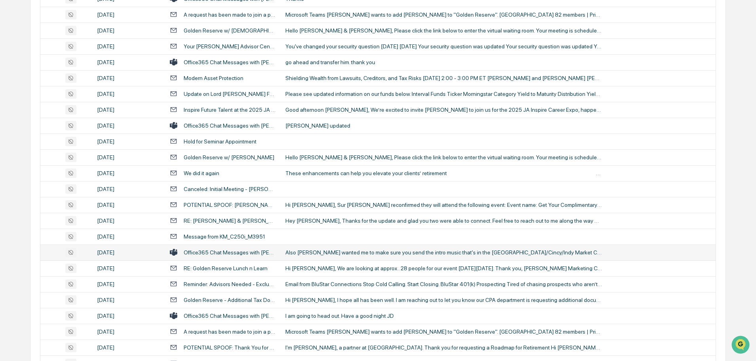
click at [318, 251] on div "Also [PERSON_NAME] wanted me to make sure you send the intro music that's in th…" at bounding box center [443, 252] width 317 height 6
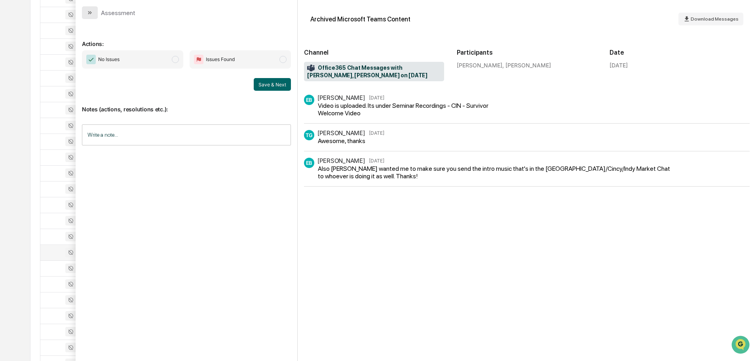
click at [87, 14] on icon "modal" at bounding box center [90, 13] width 6 height 6
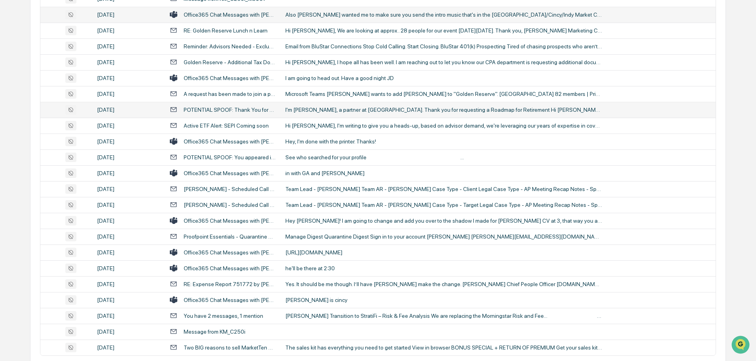
scroll to position [1450, 0]
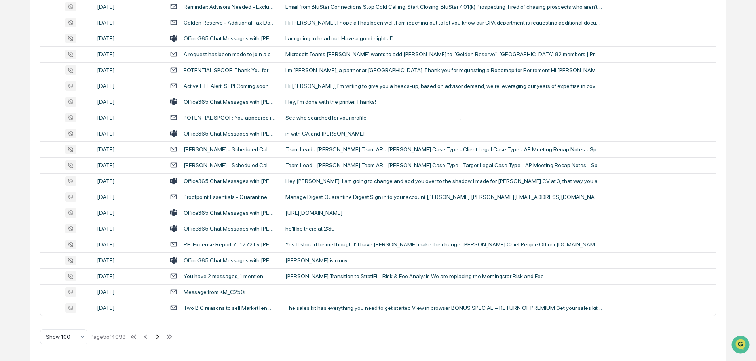
click at [158, 335] on icon at bounding box center [157, 336] width 3 height 4
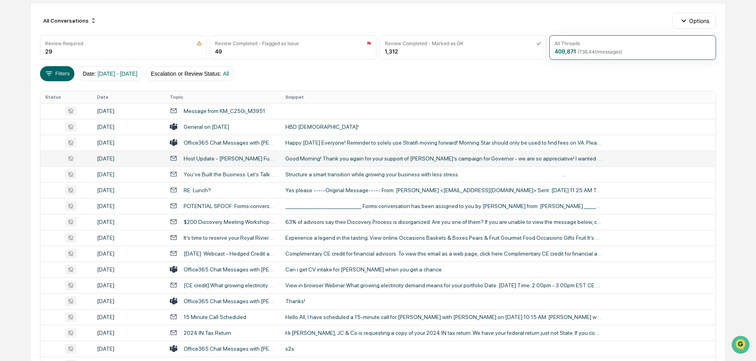
scroll to position [79, 0]
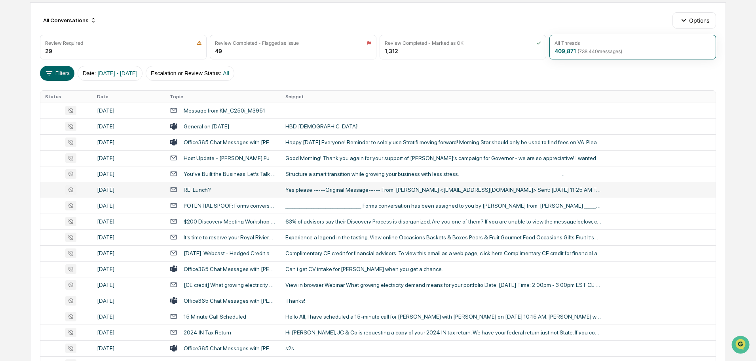
click at [287, 192] on div "Yes please -----Original Message----- From: [PERSON_NAME] <[EMAIL_ADDRESS][DOMA…" at bounding box center [443, 189] width 317 height 6
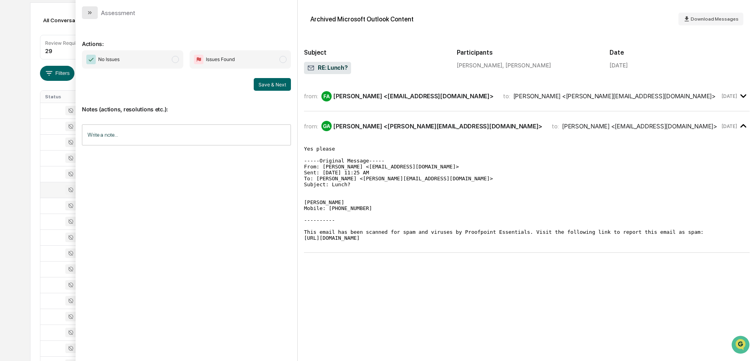
click at [91, 11] on icon "modal" at bounding box center [90, 13] width 6 height 6
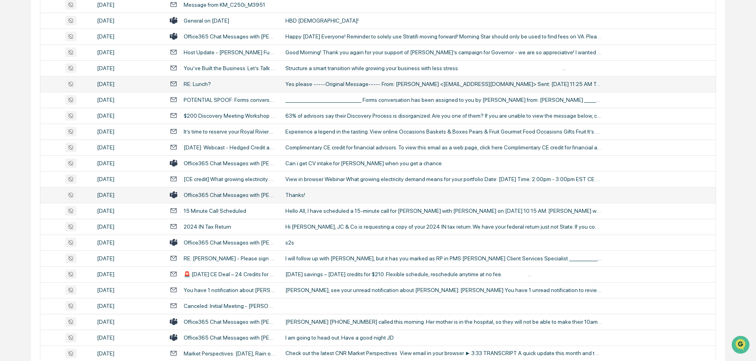
scroll to position [198, 0]
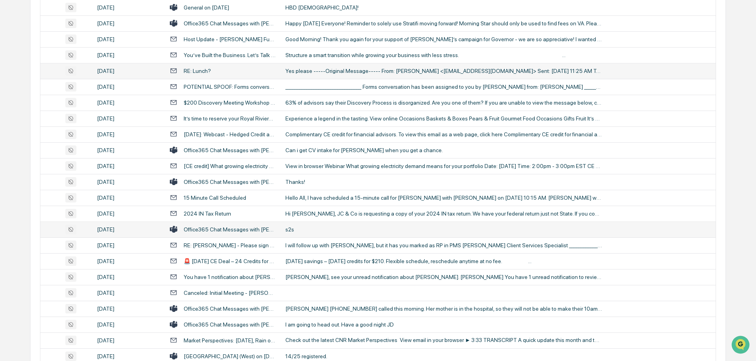
click at [303, 232] on td "s2s" at bounding box center [498, 229] width 435 height 16
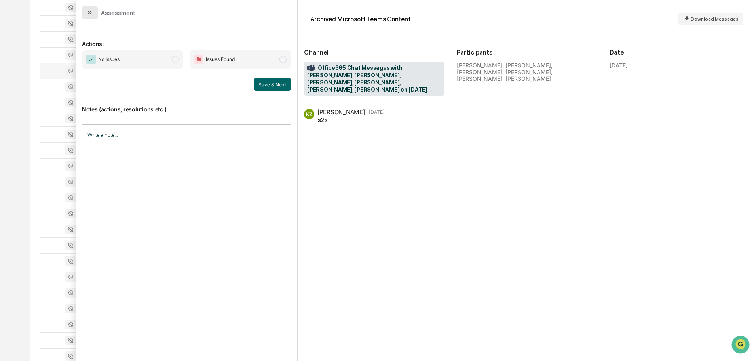
click at [95, 17] on button "modal" at bounding box center [90, 12] width 16 height 13
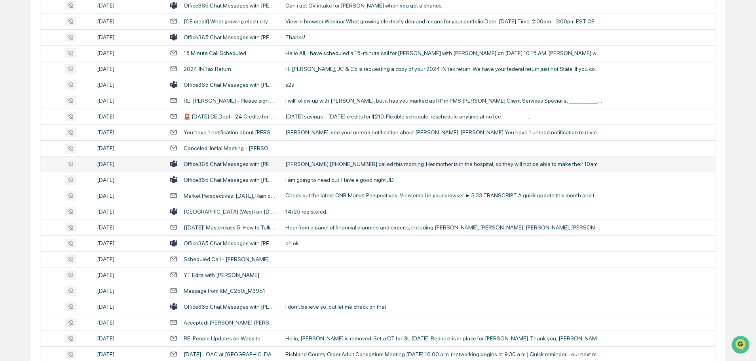
scroll to position [356, 0]
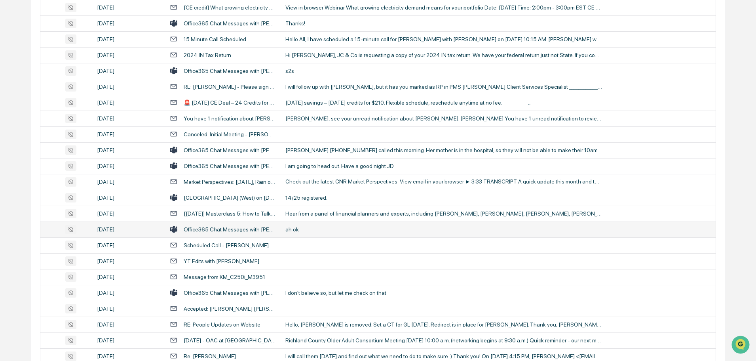
click at [312, 229] on div "ah ok" at bounding box center [443, 229] width 317 height 6
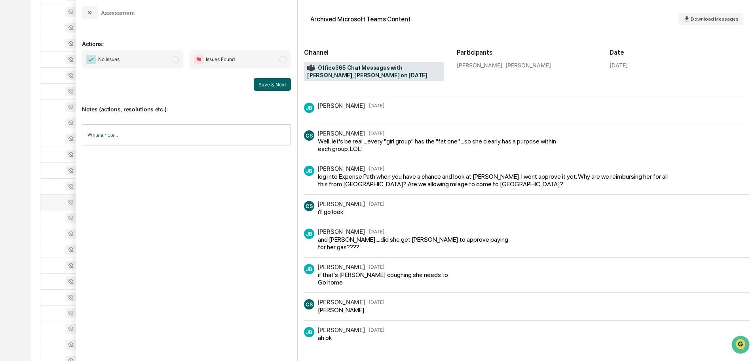
scroll to position [396, 0]
click at [95, 11] on button "modal" at bounding box center [90, 12] width 16 height 13
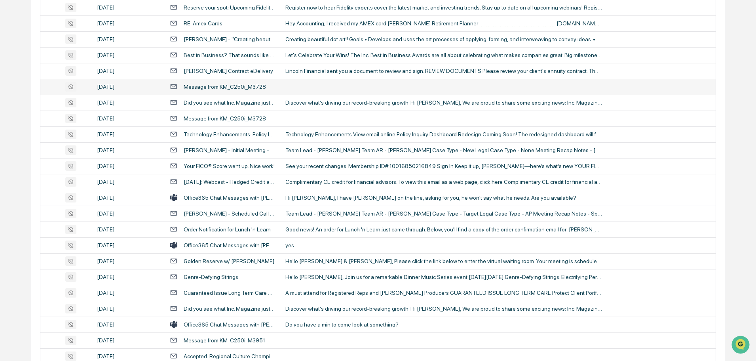
scroll to position [792, 0]
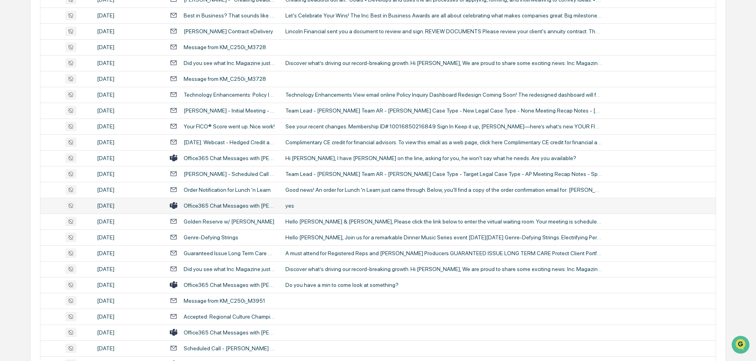
click at [316, 210] on td "yes" at bounding box center [498, 206] width 435 height 16
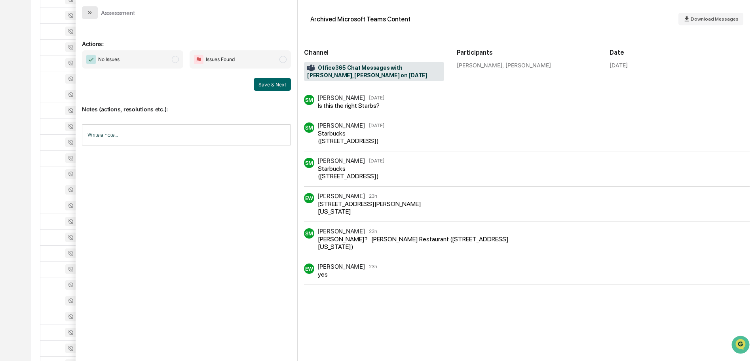
click at [89, 11] on icon "modal" at bounding box center [90, 13] width 6 height 6
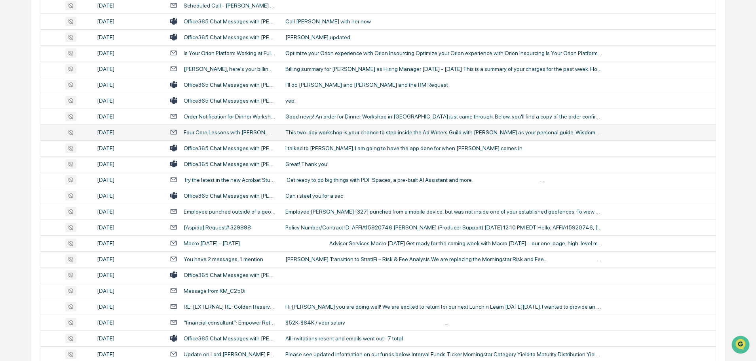
scroll to position [1148, 0]
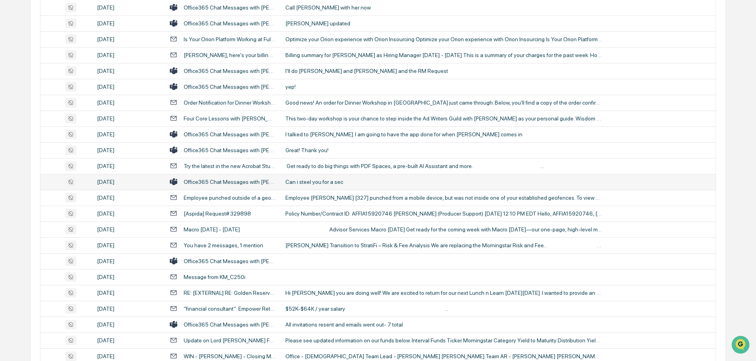
click at [313, 183] on div "Can i steel you for a sec" at bounding box center [443, 182] width 317 height 6
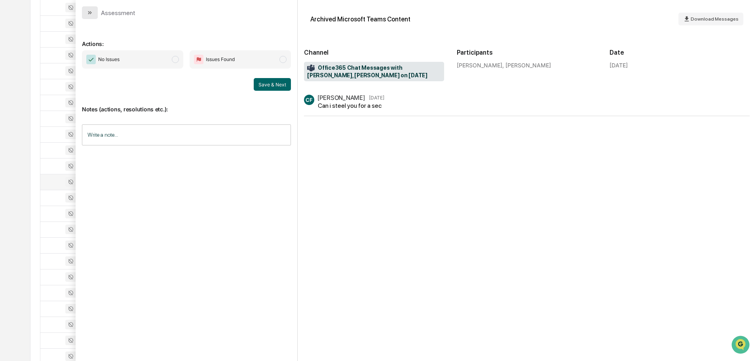
click at [90, 14] on icon "modal" at bounding box center [90, 13] width 6 height 6
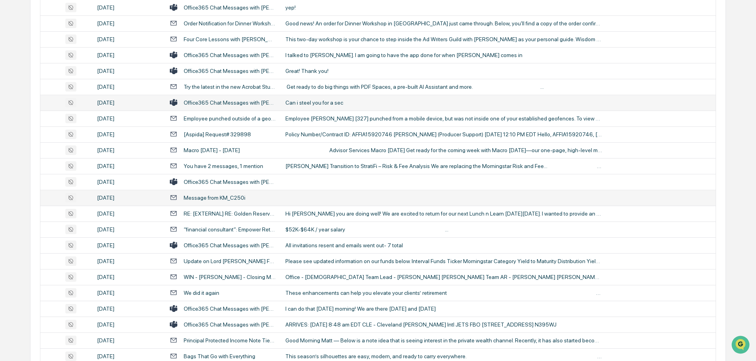
scroll to position [1267, 0]
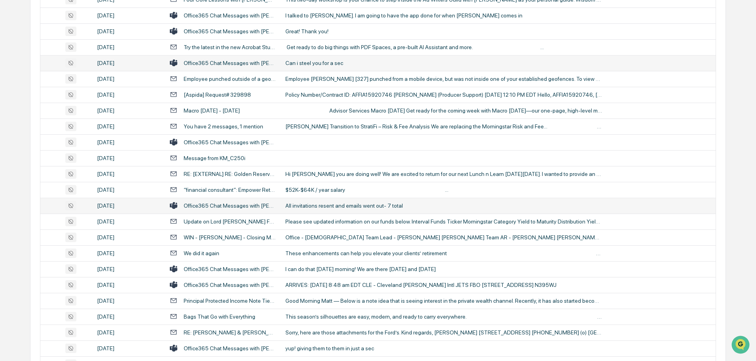
click at [314, 205] on div "All invitations resent and emails went out- 7 total" at bounding box center [443, 205] width 317 height 6
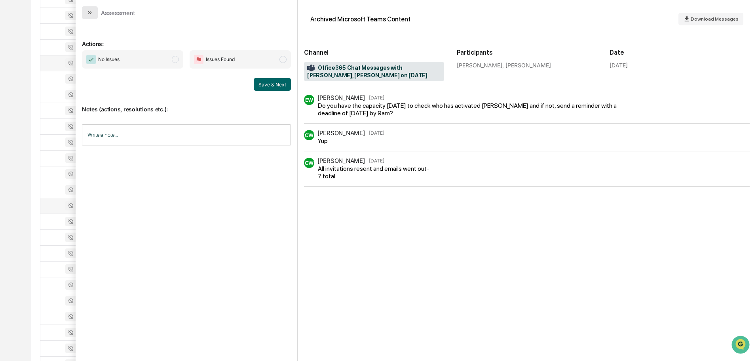
click at [92, 11] on icon "modal" at bounding box center [90, 13] width 6 height 6
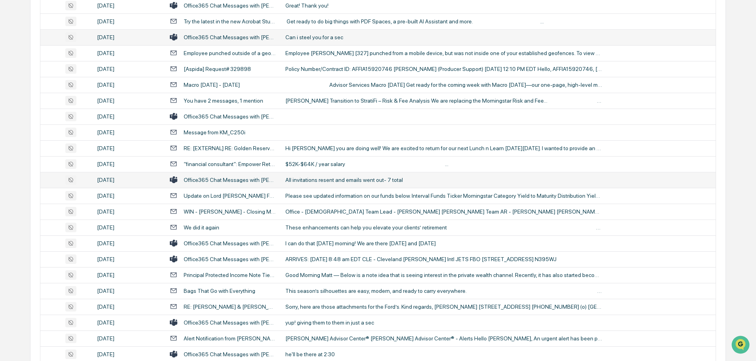
scroll to position [1306, 0]
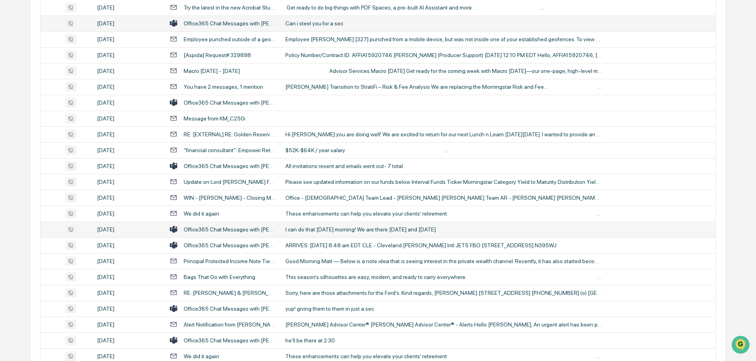
click at [312, 229] on div "I can do that [DATE] morning! We are there [DATE] and [DATE]" at bounding box center [443, 229] width 317 height 6
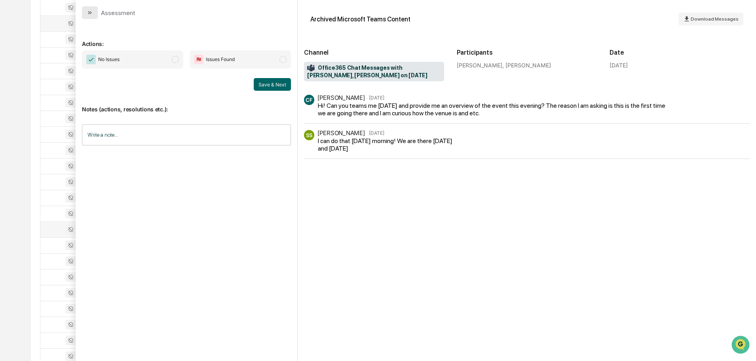
click at [90, 15] on icon "modal" at bounding box center [90, 13] width 6 height 6
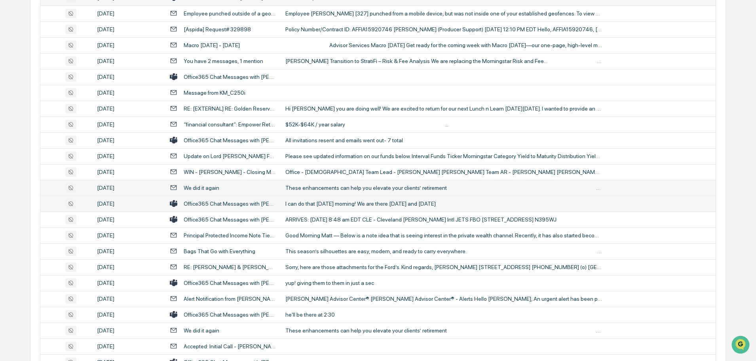
scroll to position [1346, 0]
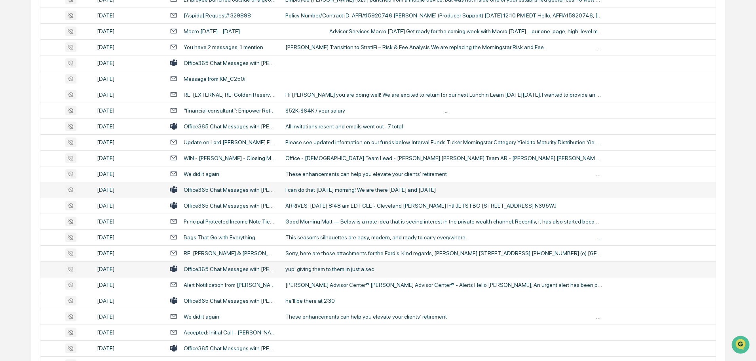
click at [317, 270] on div "yup! giving them to them in just a sec" at bounding box center [443, 269] width 317 height 6
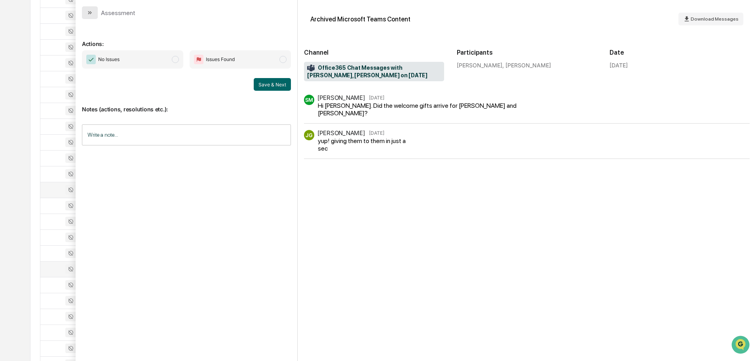
click at [91, 12] on icon "modal" at bounding box center [90, 13] width 6 height 6
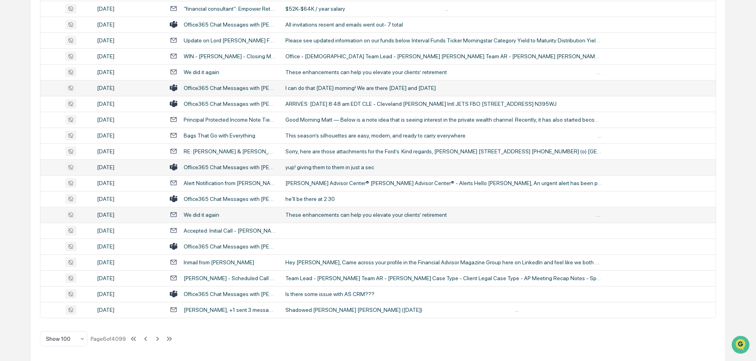
scroll to position [1450, 0]
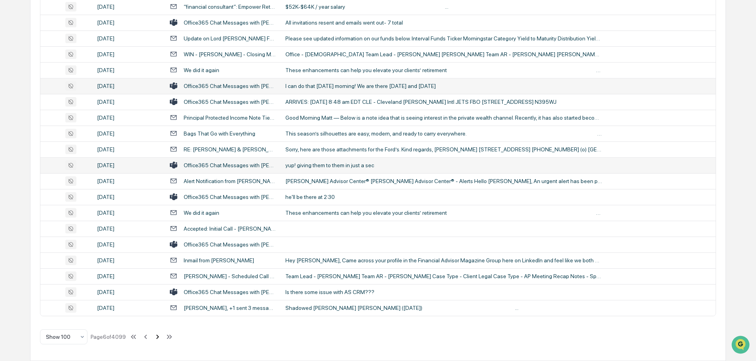
click at [159, 337] on icon at bounding box center [157, 336] width 3 height 4
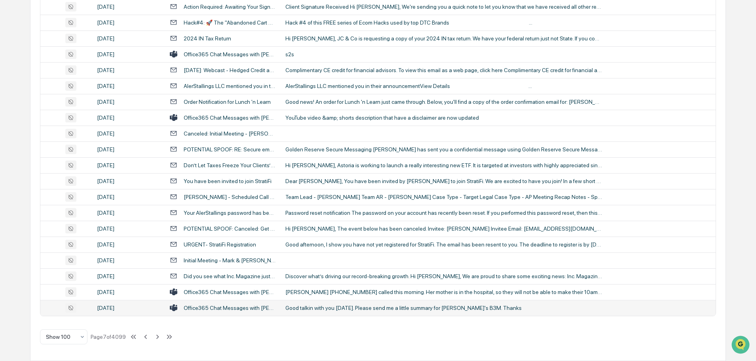
click at [335, 309] on div "Good talkin with you [DATE]. Please send me a little summary for [PERSON_NAME]'…" at bounding box center [443, 307] width 317 height 6
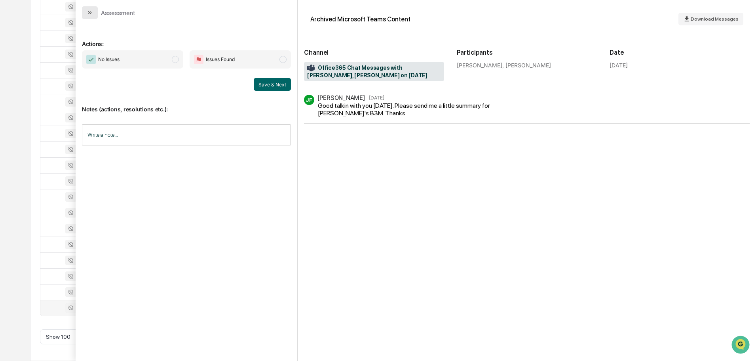
click at [87, 13] on icon "modal" at bounding box center [90, 13] width 6 height 6
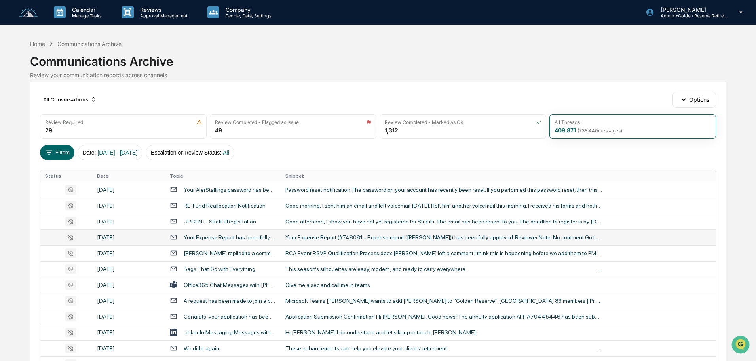
click at [321, 241] on td "Your Expense Report (#748081 - Expense report ([PERSON_NAME])) has been fully a…" at bounding box center [498, 237] width 435 height 16
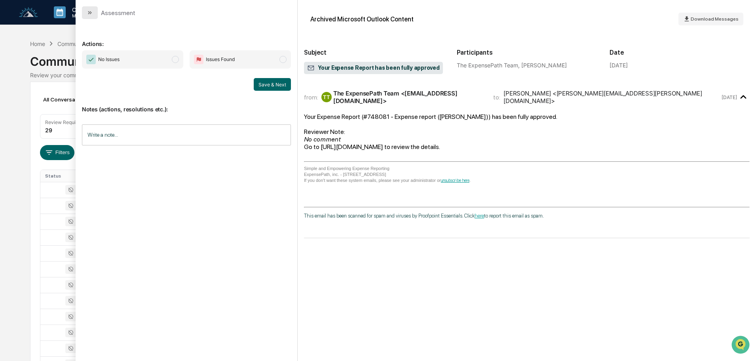
click at [88, 13] on icon "modal" at bounding box center [90, 13] width 6 height 6
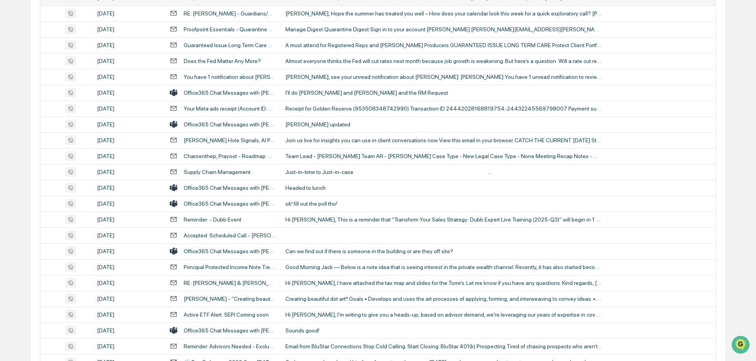
scroll to position [792, 0]
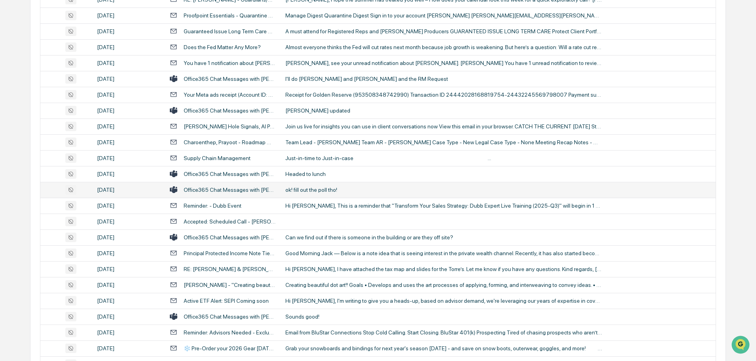
click at [306, 182] on td "ok! fill out the poll tho!" at bounding box center [498, 190] width 435 height 16
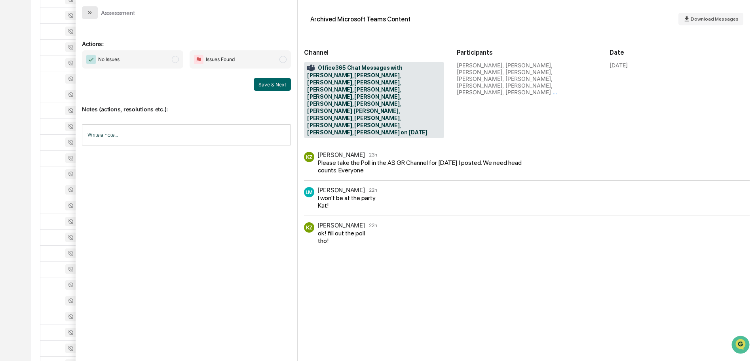
click at [88, 13] on icon "modal" at bounding box center [90, 13] width 6 height 6
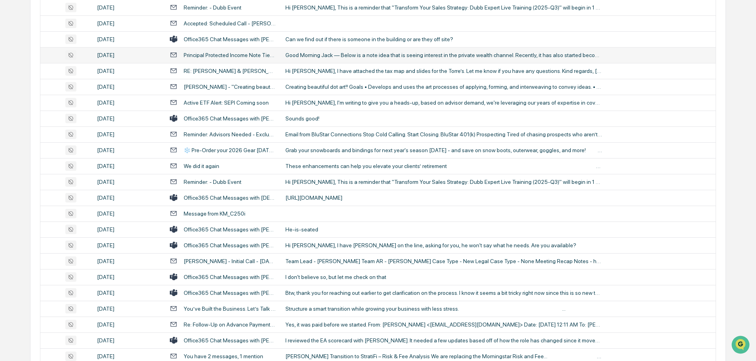
scroll to position [1029, 0]
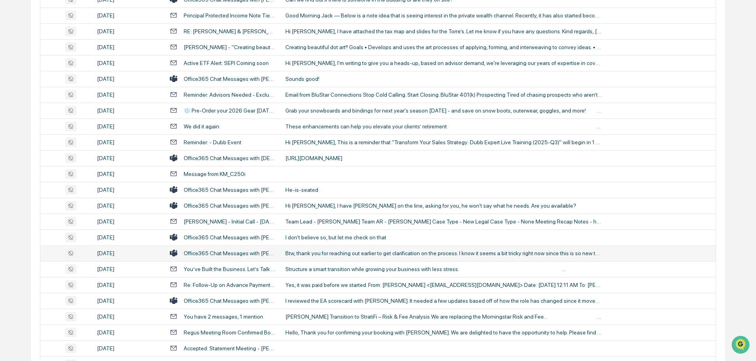
click at [317, 252] on div "Btw, thank you for reaching out earlier to get clarification on the process. I …" at bounding box center [443, 253] width 317 height 6
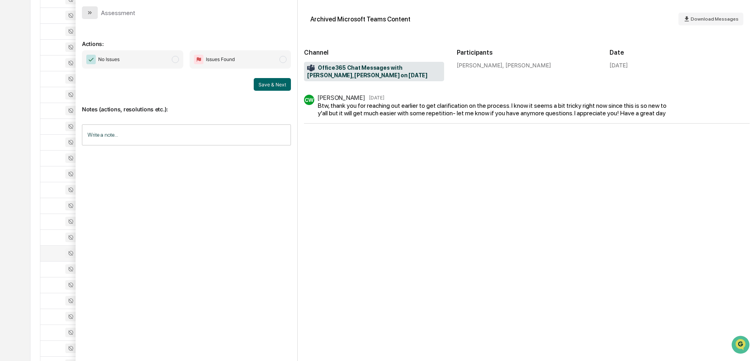
click at [91, 13] on icon "modal" at bounding box center [90, 13] width 6 height 6
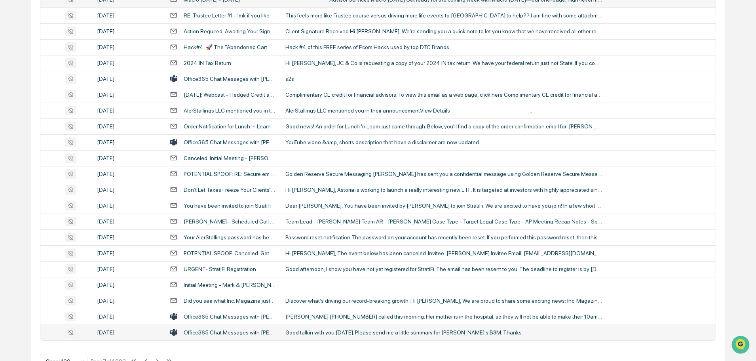
scroll to position [1450, 0]
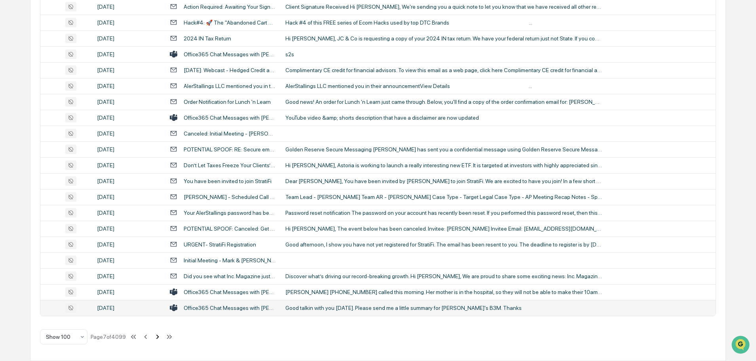
click at [158, 338] on icon at bounding box center [157, 336] width 9 height 9
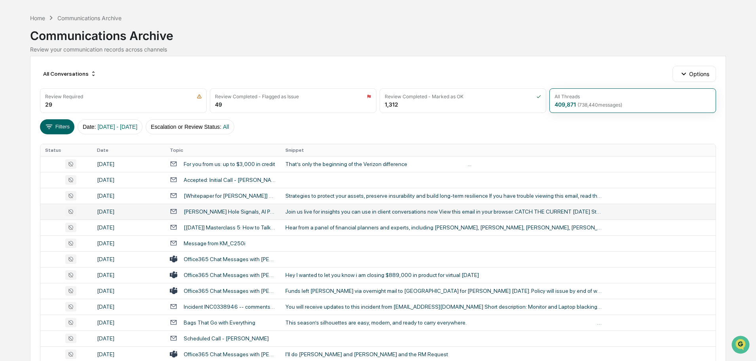
scroll to position [40, 0]
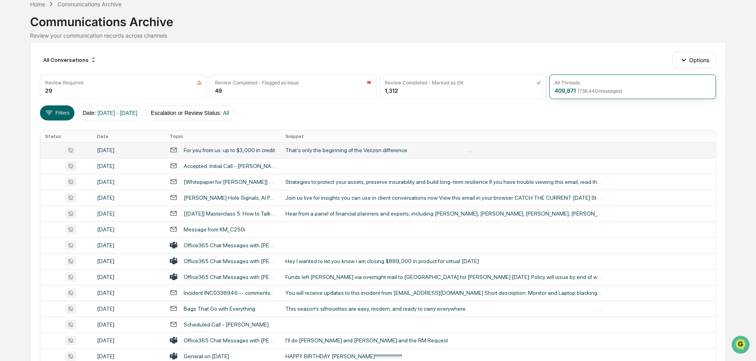
click at [315, 153] on div "That’s only the beginning of the Verizon difference ͏‌ ͏‌ ͏‌ ͏‌ ͏‌ ͏‌ ͏‌ ͏‌ ͏‌ …" at bounding box center [443, 150] width 317 height 6
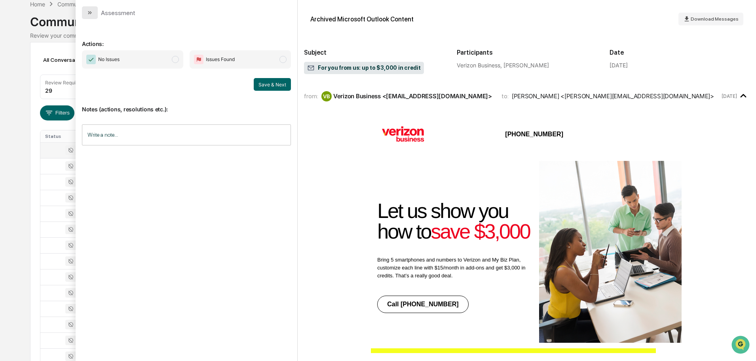
click at [93, 12] on button "modal" at bounding box center [90, 12] width 16 height 13
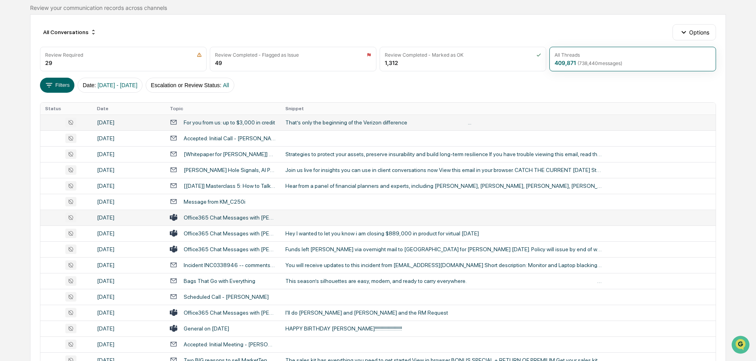
scroll to position [79, 0]
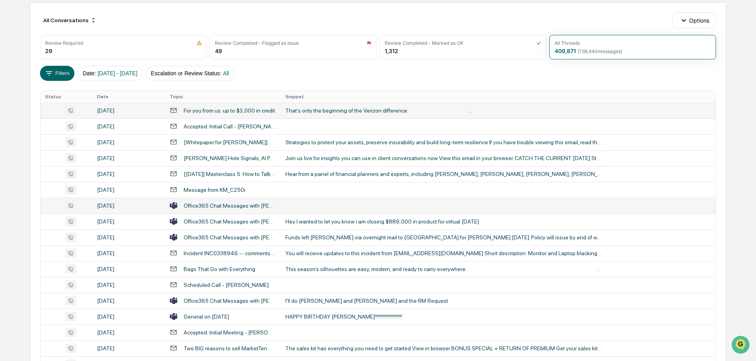
click at [296, 212] on td at bounding box center [498, 206] width 435 height 16
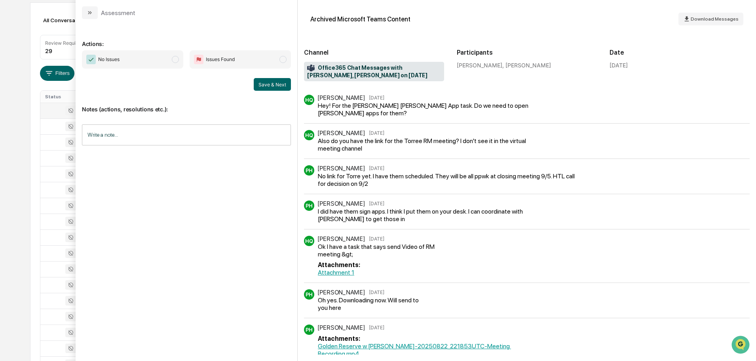
scroll to position [16, 0]
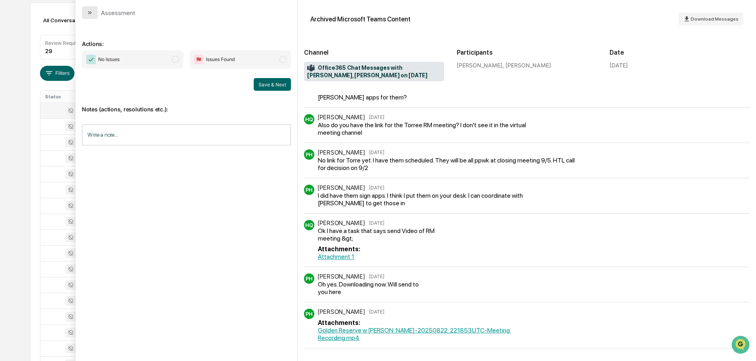
click at [91, 11] on icon "modal" at bounding box center [90, 13] width 6 height 6
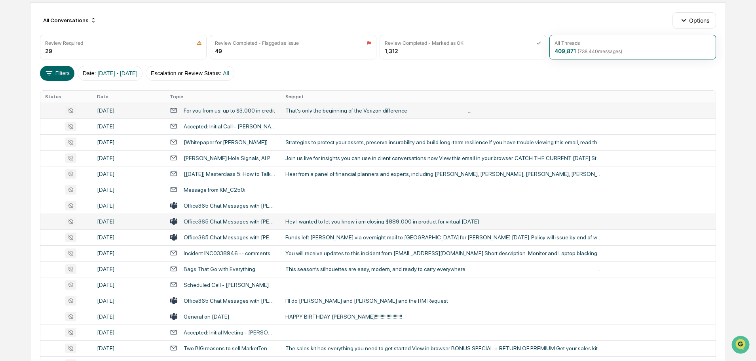
click at [313, 220] on div "Hey I wanted to let you know i am closing $889,000 in product for virtual [DATE]" at bounding box center [443, 221] width 317 height 6
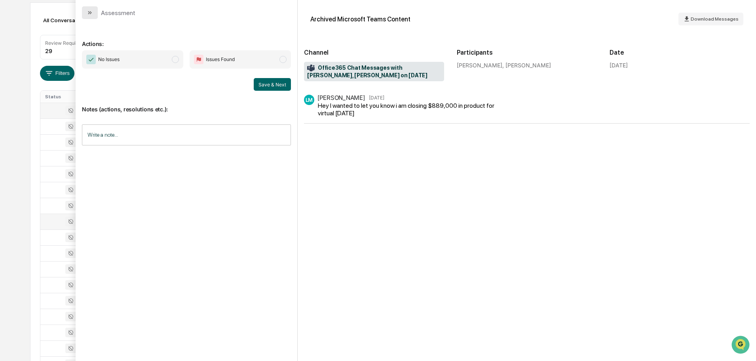
click at [89, 11] on icon "modal" at bounding box center [90, 13] width 6 height 6
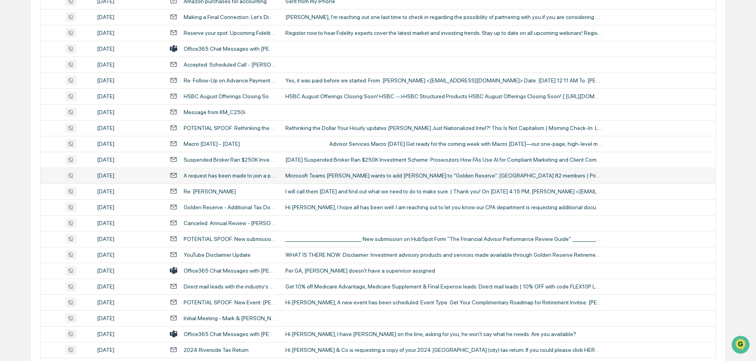
scroll to position [554, 0]
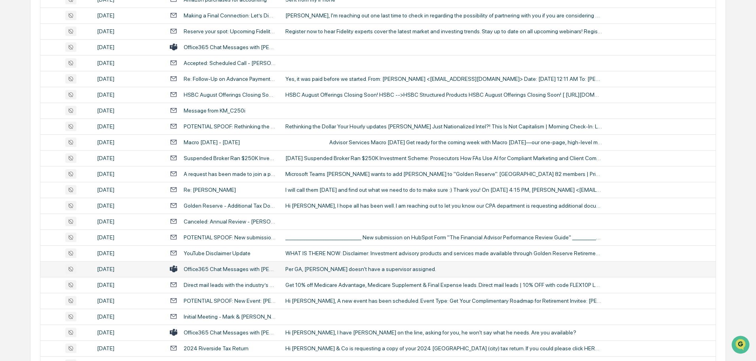
click at [330, 269] on div "Per GA, [PERSON_NAME] doesn't have a supervisor assigned." at bounding box center [443, 269] width 317 height 6
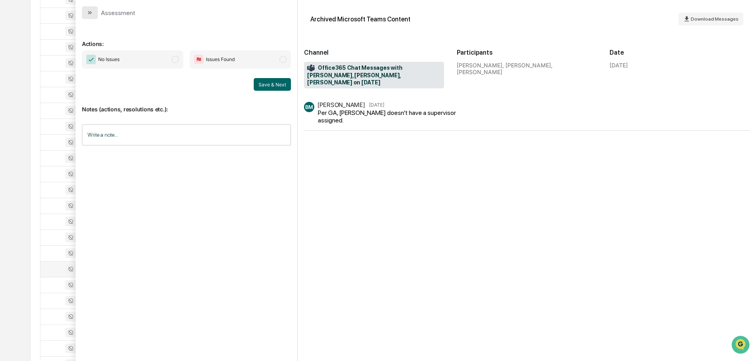
click at [87, 18] on button "modal" at bounding box center [90, 12] width 16 height 13
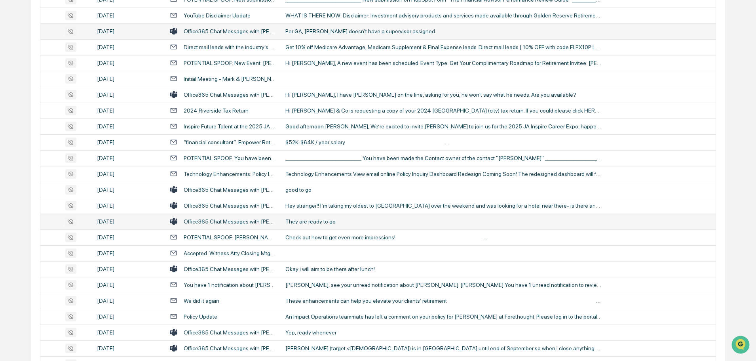
scroll to position [831, 0]
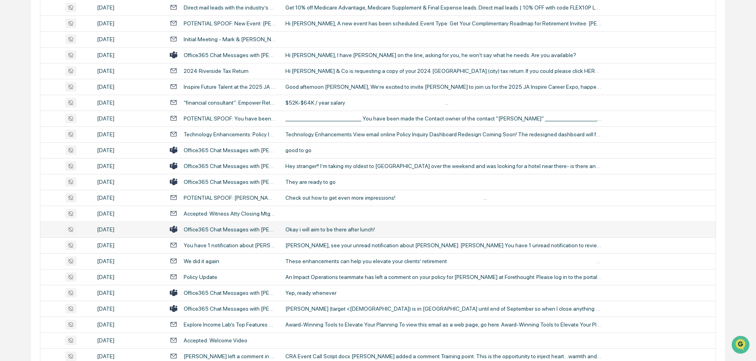
click at [324, 226] on div "Okay i will aim to be there after lunch!" at bounding box center [443, 229] width 317 height 6
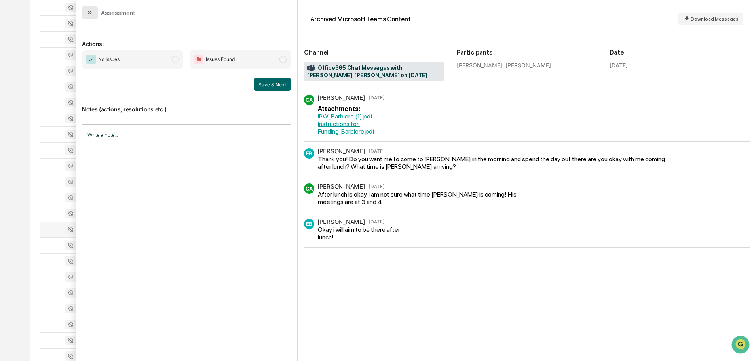
click at [89, 15] on icon "modal" at bounding box center [90, 13] width 6 height 6
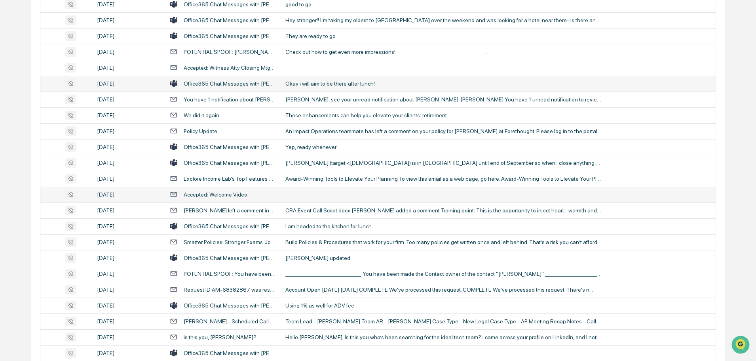
scroll to position [990, 0]
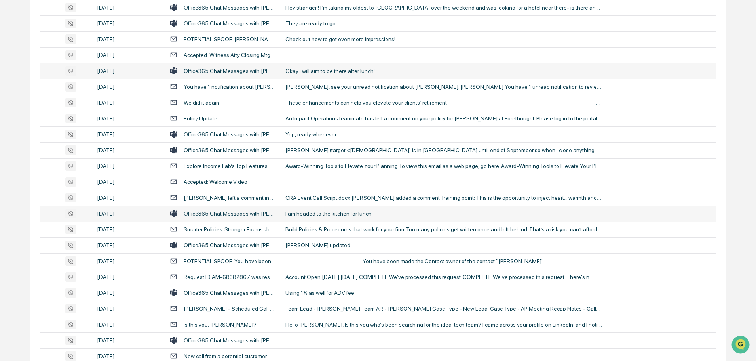
click at [320, 213] on div "I am headed to the kitchen for lunch" at bounding box center [443, 213] width 317 height 6
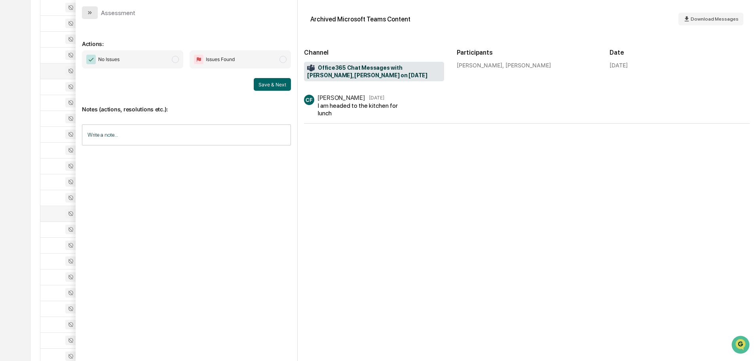
click at [93, 14] on button "modal" at bounding box center [90, 12] width 16 height 13
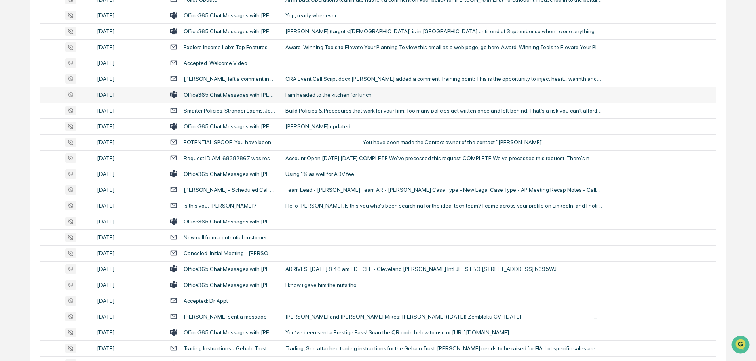
scroll to position [1148, 0]
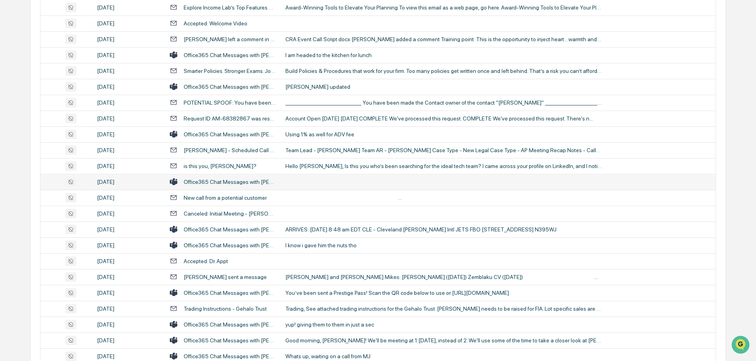
click at [299, 183] on td at bounding box center [498, 182] width 435 height 16
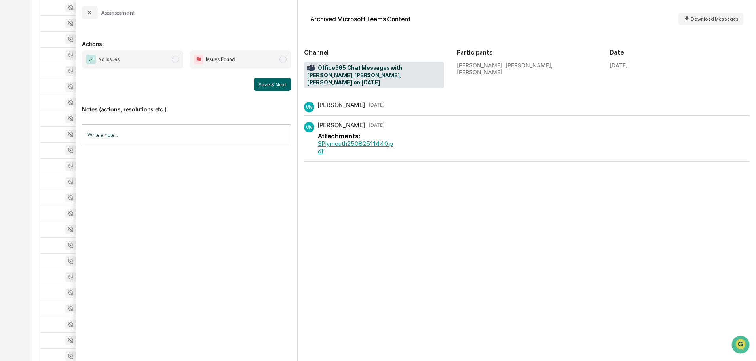
click at [93, 12] on button "modal" at bounding box center [90, 12] width 16 height 13
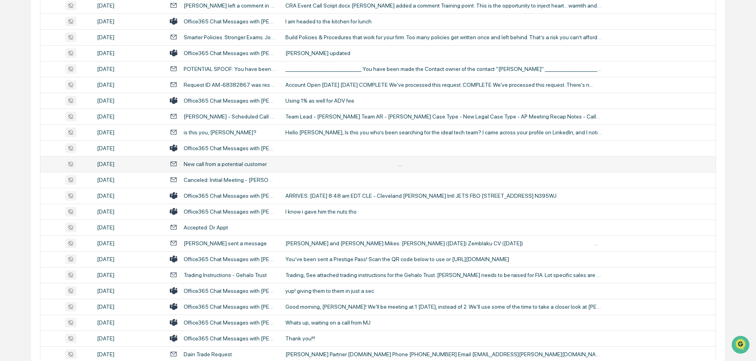
scroll to position [1227, 0]
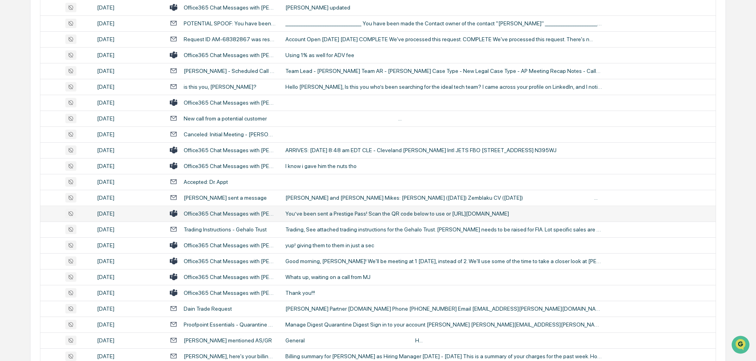
click at [315, 213] on div "You’ve been sent a Prestige Pass! Scan the QR code below to use or [URL][DOMAIN…" at bounding box center [443, 213] width 317 height 6
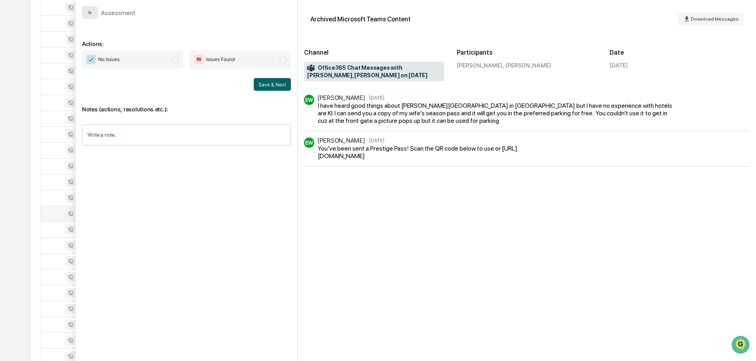
click at [96, 15] on button "modal" at bounding box center [90, 12] width 16 height 13
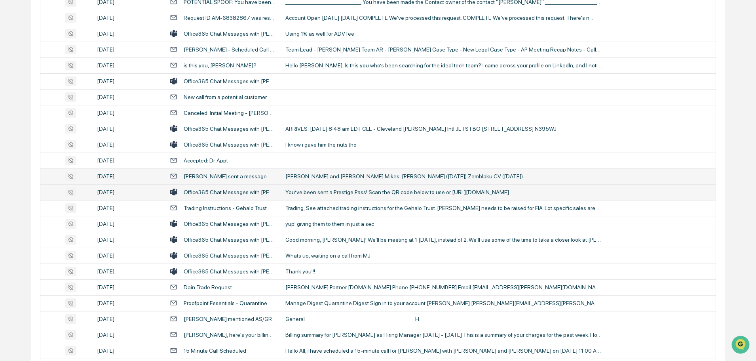
scroll to position [1267, 0]
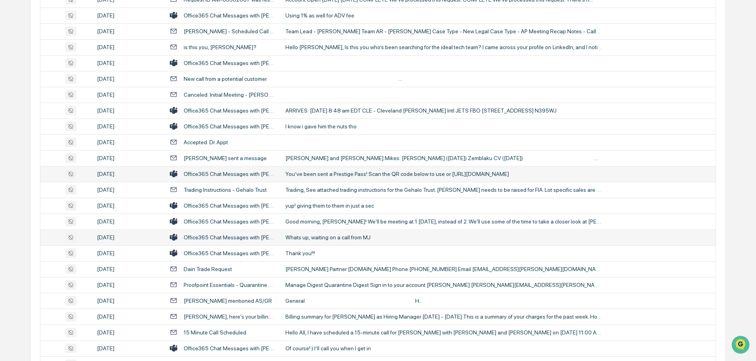
click at [313, 236] on div "Whats up, waiting on a call from MJ" at bounding box center [443, 237] width 317 height 6
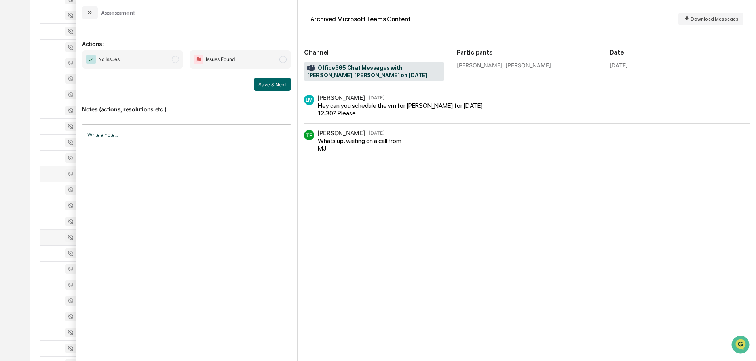
click at [89, 16] on button "modal" at bounding box center [90, 12] width 16 height 13
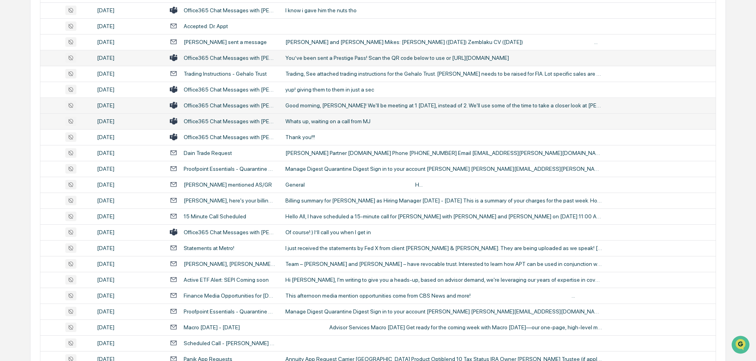
scroll to position [1385, 0]
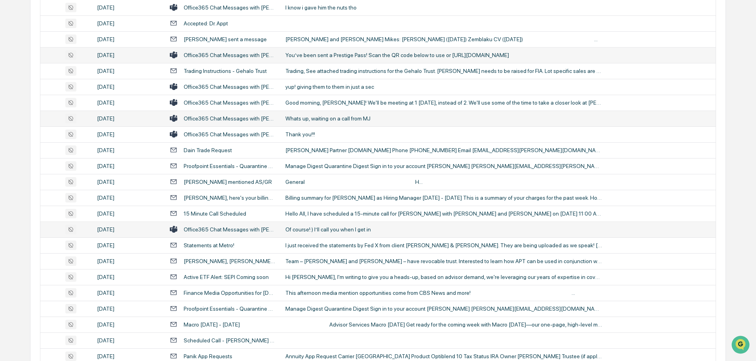
click at [317, 228] on div "Of course!:) I’ll call you when I get in" at bounding box center [443, 229] width 317 height 6
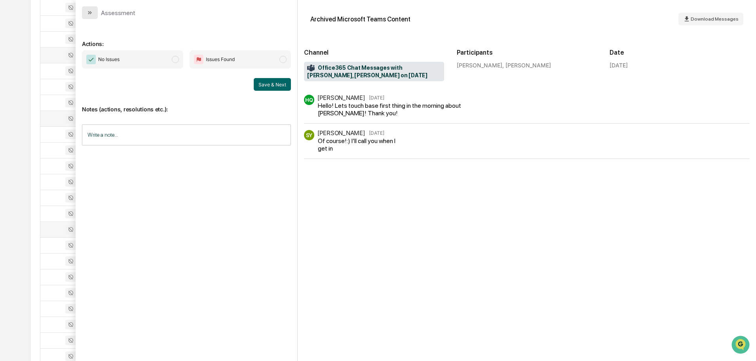
click at [83, 11] on button "modal" at bounding box center [90, 12] width 16 height 13
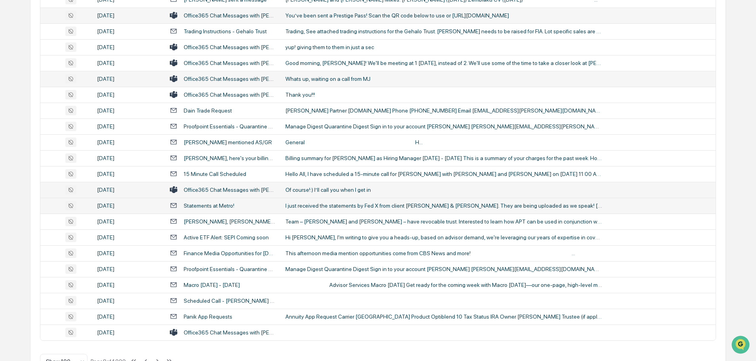
scroll to position [1450, 0]
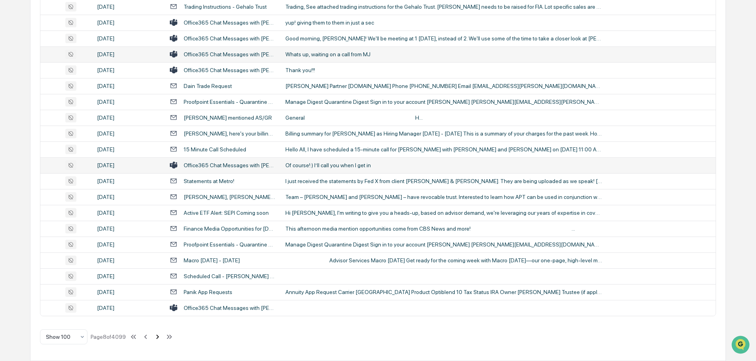
click at [159, 335] on icon at bounding box center [157, 336] width 9 height 9
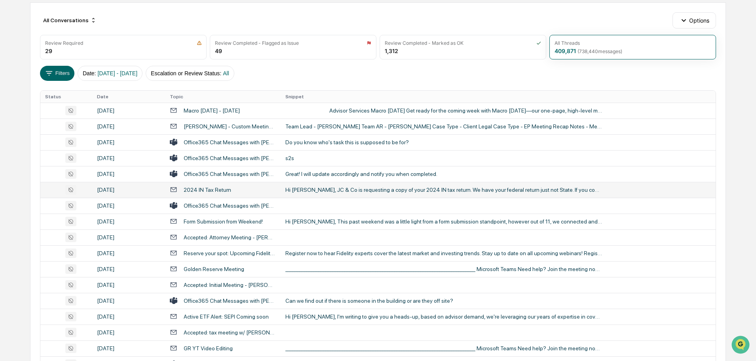
scroll to position [119, 0]
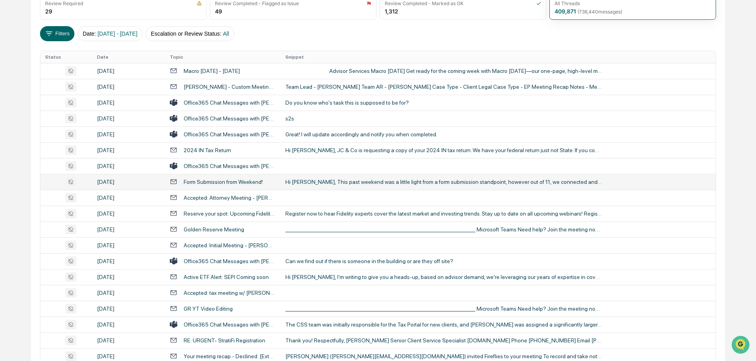
click at [319, 182] on div "Hi [PERSON_NAME], This past weekend was a little light from a form submission s…" at bounding box center [443, 182] width 317 height 6
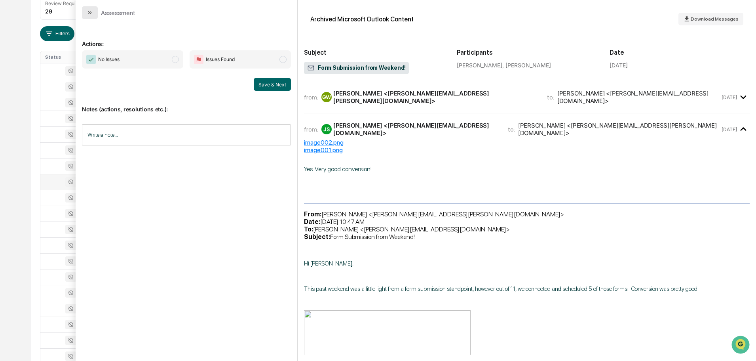
click at [90, 13] on icon "modal" at bounding box center [90, 13] width 6 height 6
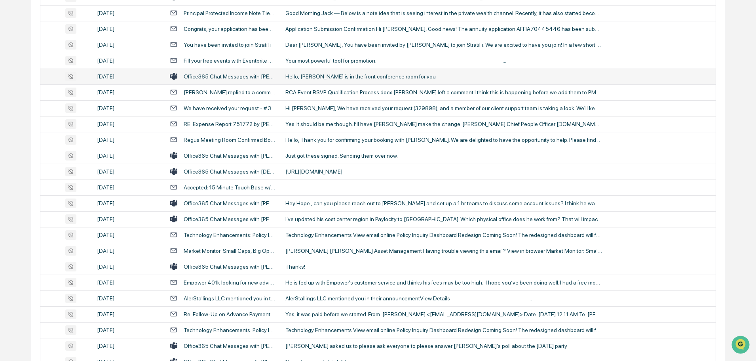
scroll to position [1227, 0]
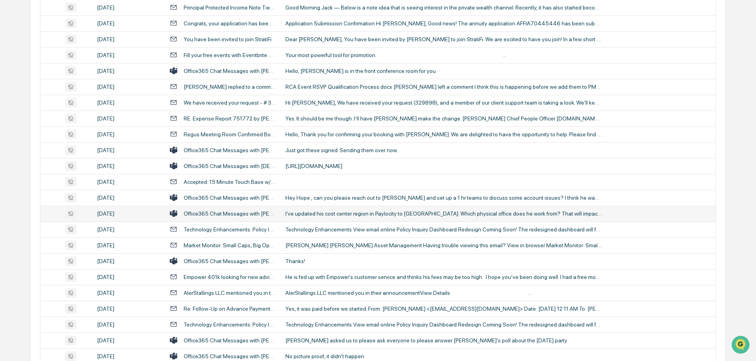
click at [323, 216] on div "I've updated his cost center region in Paylocity to [GEOGRAPHIC_DATA]. Which ph…" at bounding box center [443, 213] width 317 height 6
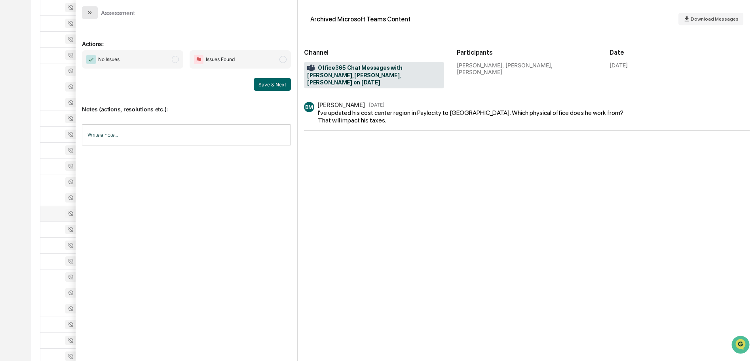
click at [86, 11] on button "modal" at bounding box center [90, 12] width 16 height 13
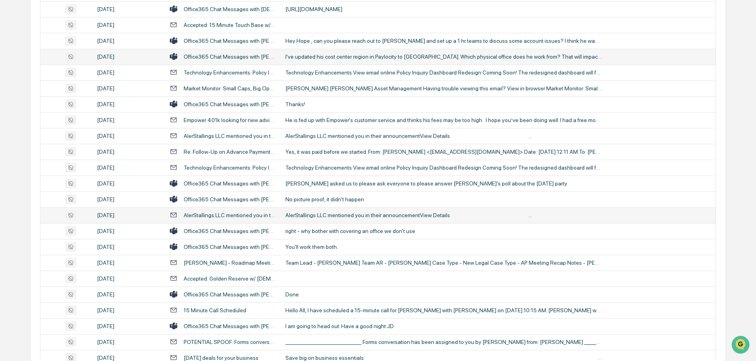
scroll to position [1385, 0]
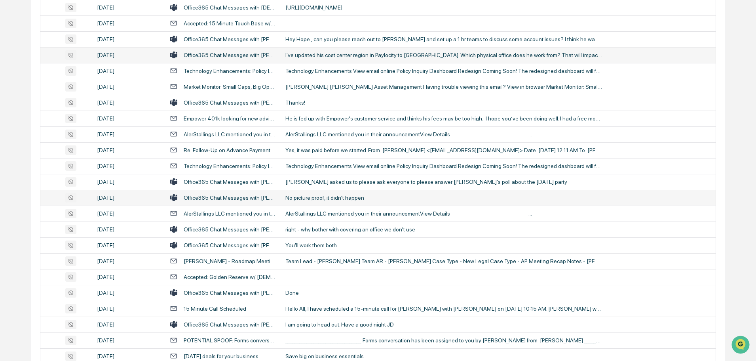
click at [319, 200] on div "No picture proof, it didn't happen" at bounding box center [443, 197] width 317 height 6
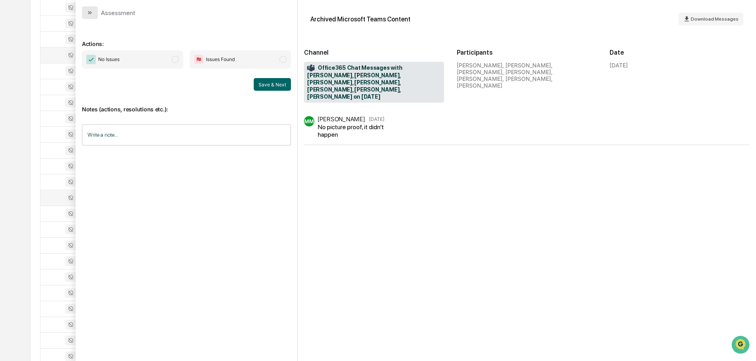
click at [89, 15] on icon "modal" at bounding box center [90, 13] width 6 height 6
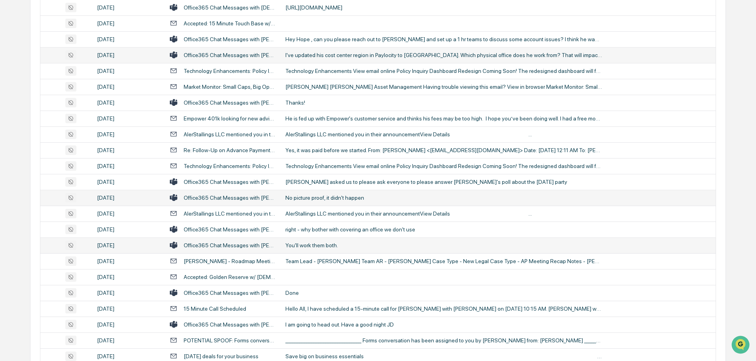
click at [325, 243] on div "You'll work them both." at bounding box center [443, 245] width 317 height 6
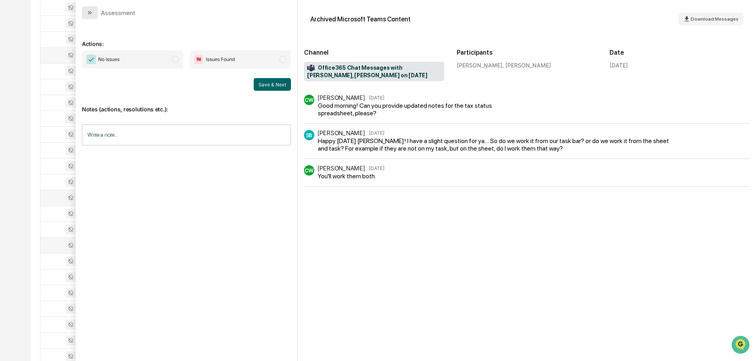
click at [91, 14] on icon "modal" at bounding box center [90, 13] width 6 height 6
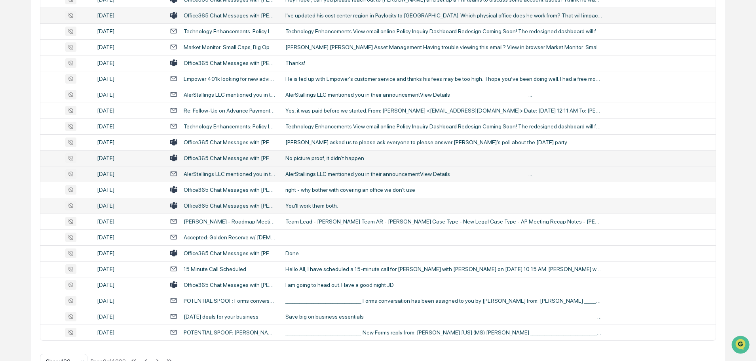
scroll to position [1450, 0]
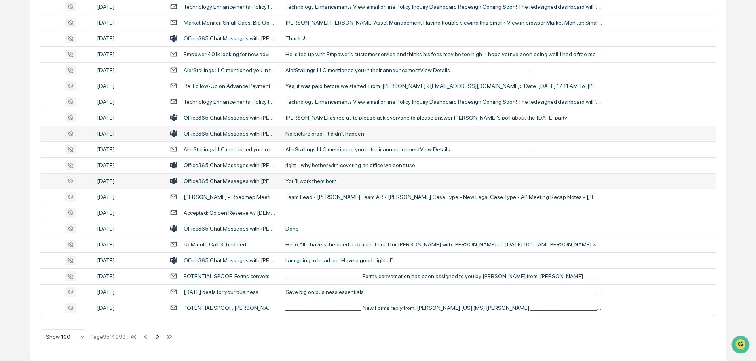
click at [158, 336] on icon at bounding box center [157, 336] width 9 height 9
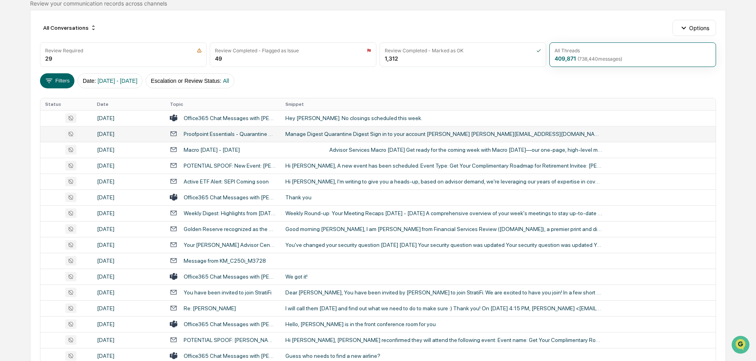
scroll to position [0, 0]
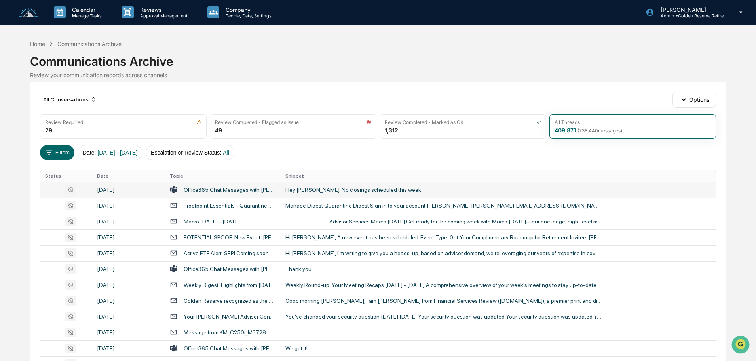
click at [309, 189] on div "Hey [PERSON_NAME]. No closings scheduled this week." at bounding box center [443, 189] width 317 height 6
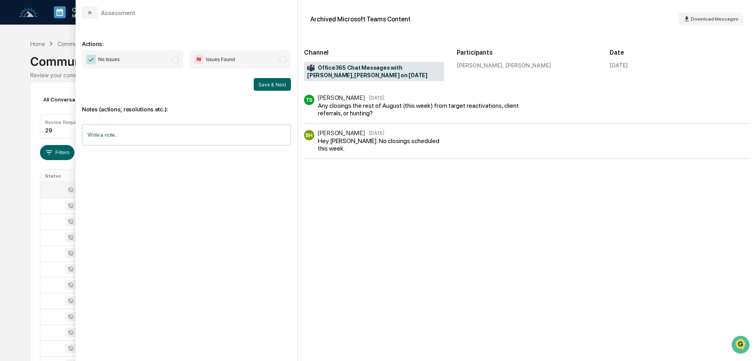
click at [87, 10] on button "modal" at bounding box center [90, 12] width 16 height 13
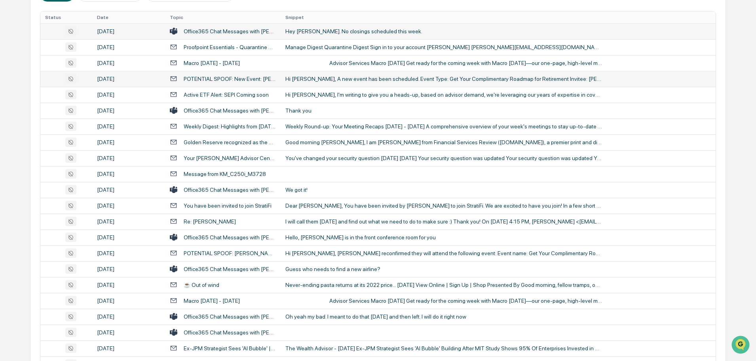
scroll to position [198, 0]
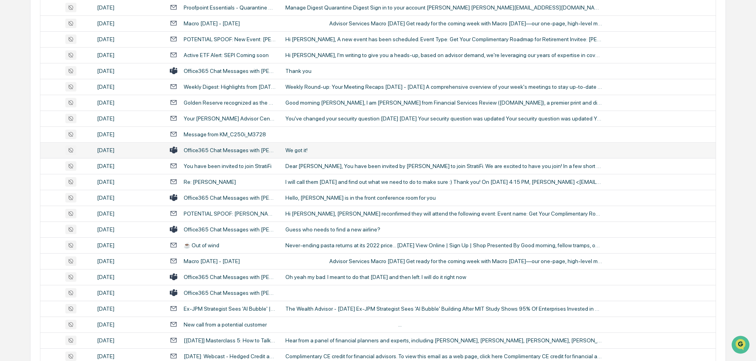
click at [297, 151] on div "We got it!" at bounding box center [443, 150] width 317 height 6
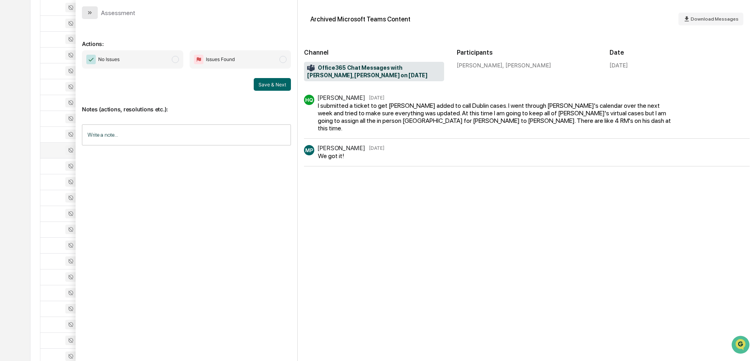
click at [92, 13] on icon "modal" at bounding box center [90, 13] width 6 height 6
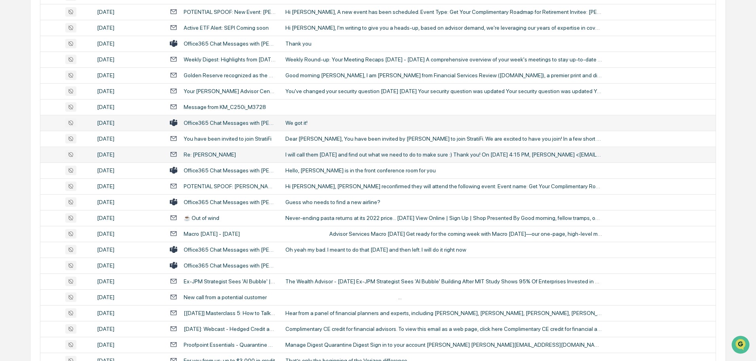
scroll to position [238, 0]
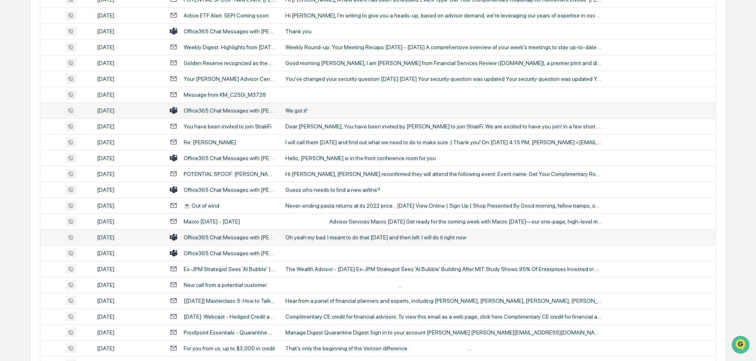
click at [307, 237] on div "Oh yeah my bad. I meant to do that [DATE] and then left. I will do it right now" at bounding box center [443, 237] width 317 height 6
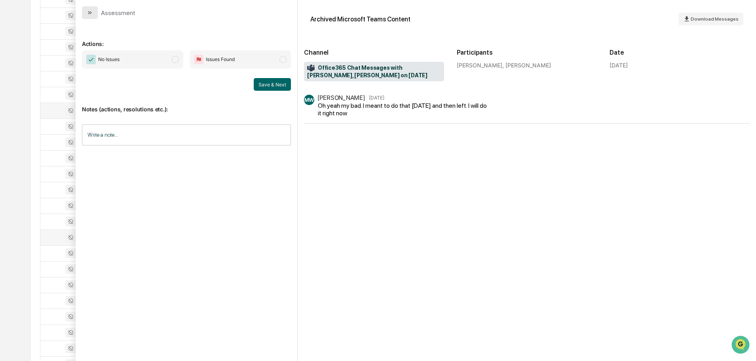
click at [93, 13] on button "modal" at bounding box center [90, 12] width 16 height 13
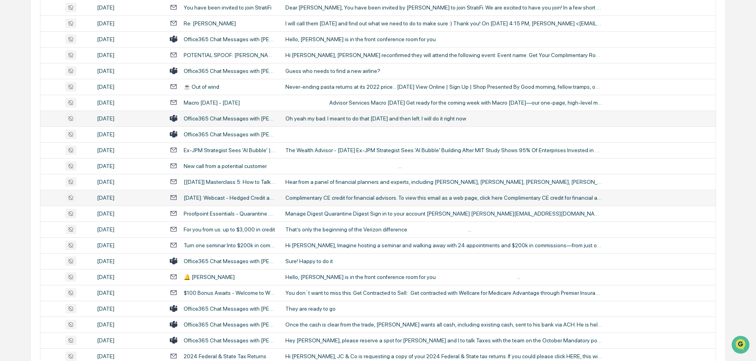
scroll to position [396, 0]
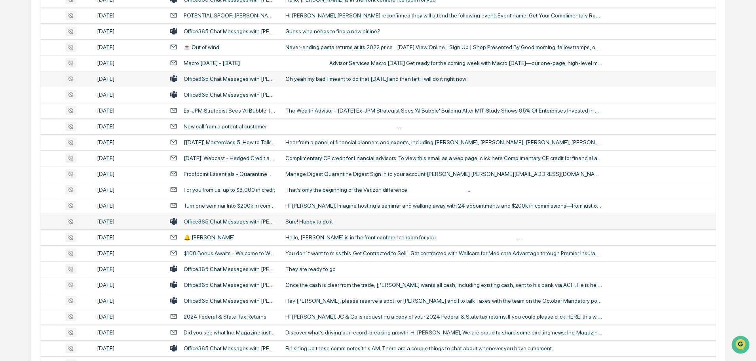
click at [318, 221] on div "Sure! Happy to do it" at bounding box center [443, 221] width 317 height 6
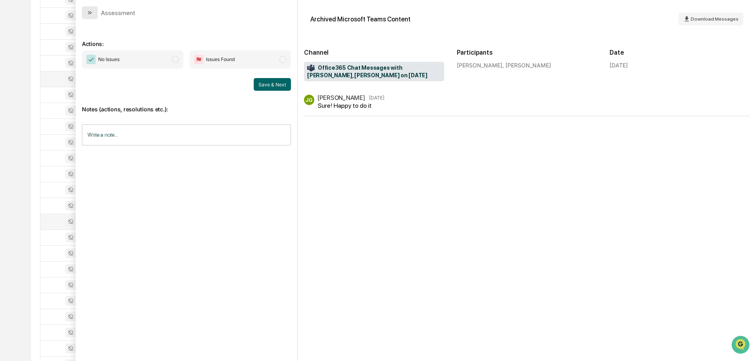
click at [91, 9] on button "modal" at bounding box center [90, 12] width 16 height 13
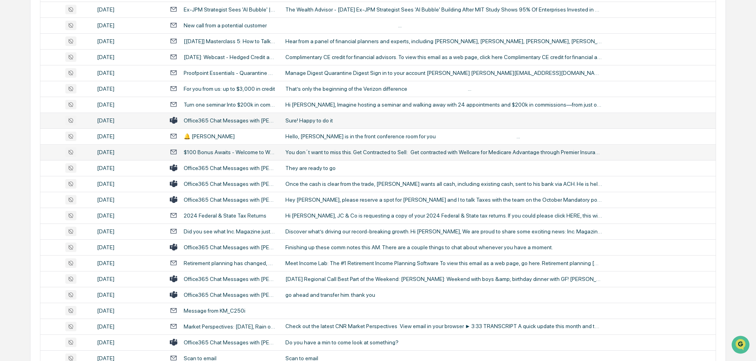
scroll to position [515, 0]
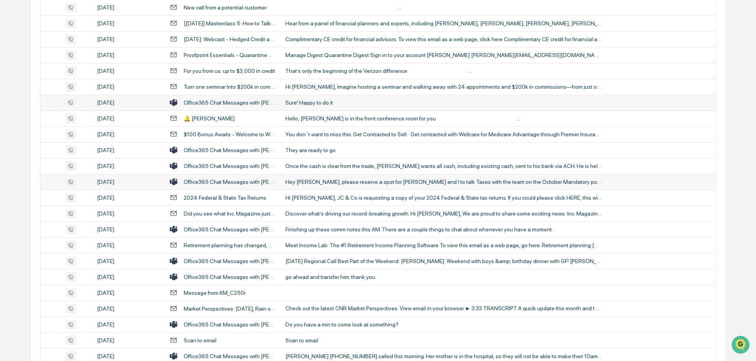
click at [312, 182] on div "Hey [PERSON_NAME], please reserve a spot for [PERSON_NAME] and I to talk Taxes …" at bounding box center [443, 182] width 317 height 6
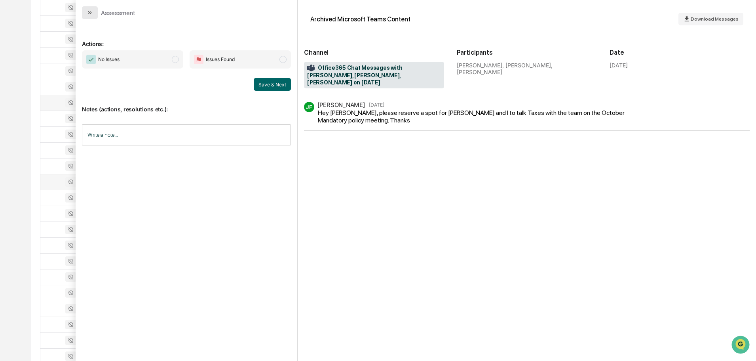
click at [94, 11] on button "modal" at bounding box center [90, 12] width 16 height 13
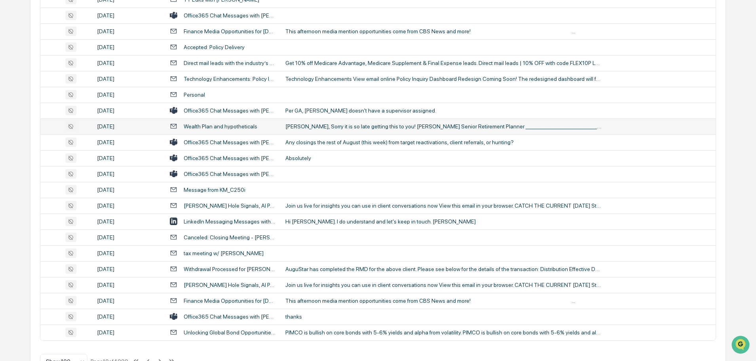
scroll to position [1450, 0]
